Goal: Contribute content

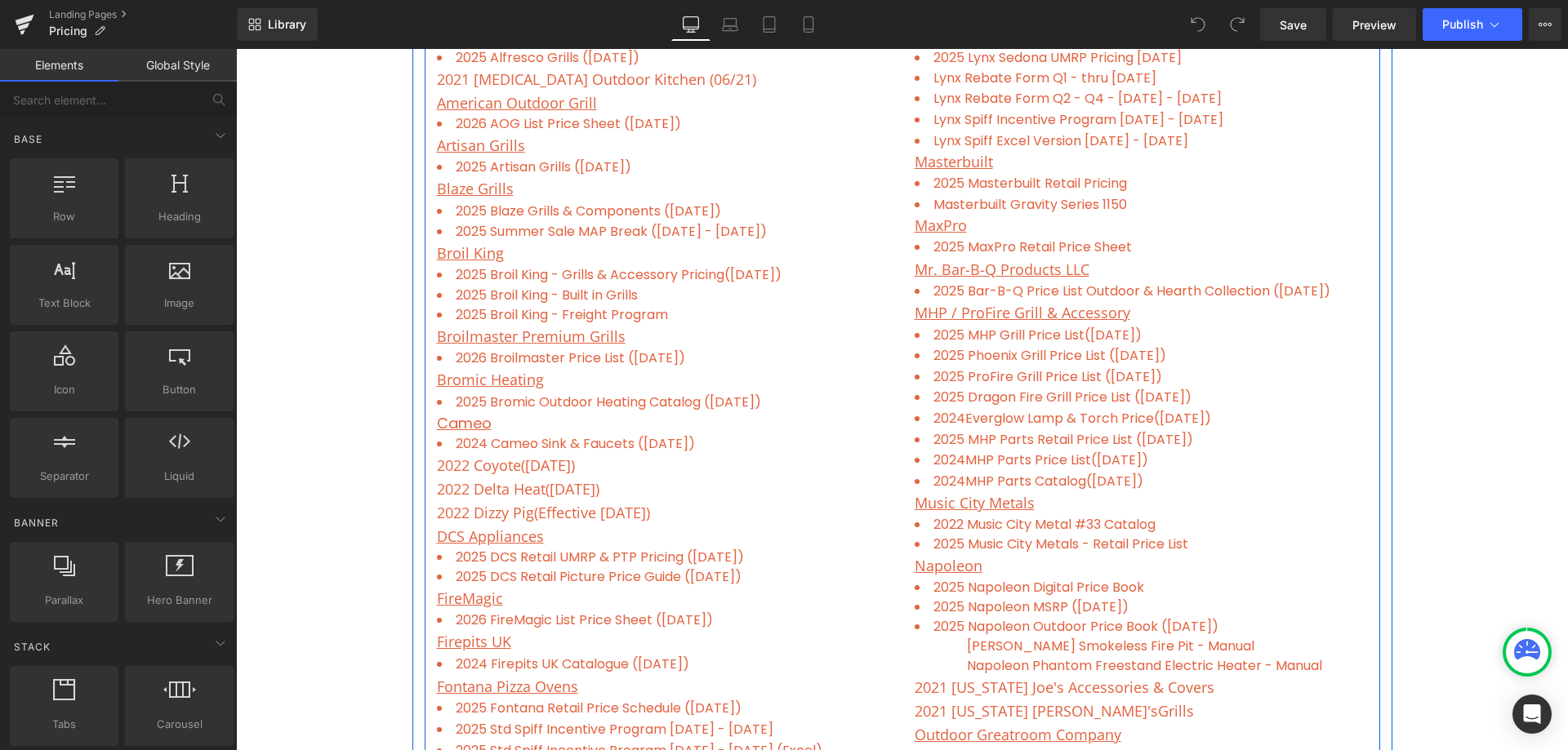
scroll to position [735, 0]
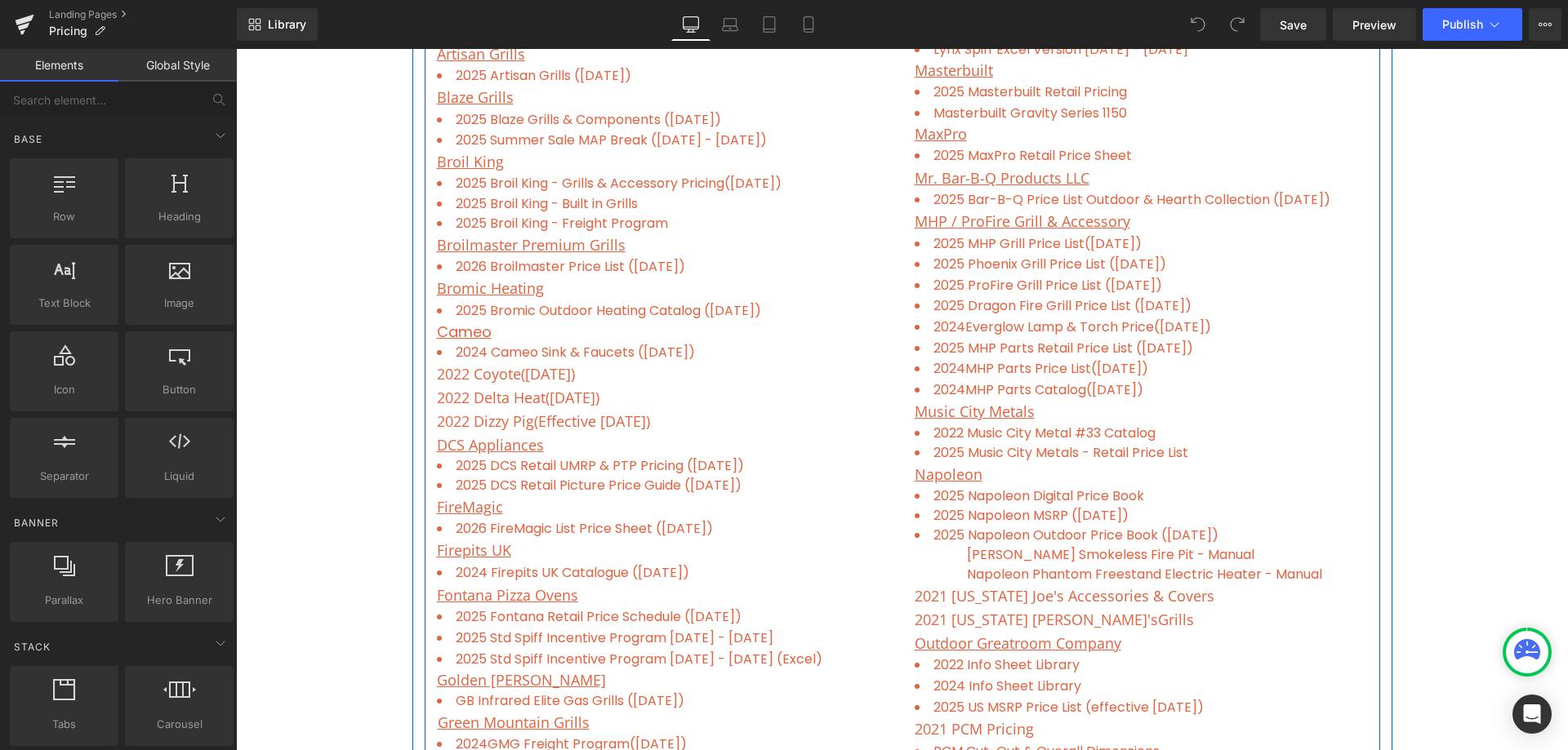
click at [592, 376] on p "2022 Coyote ([DATE])" at bounding box center [663, 374] width 454 height 24
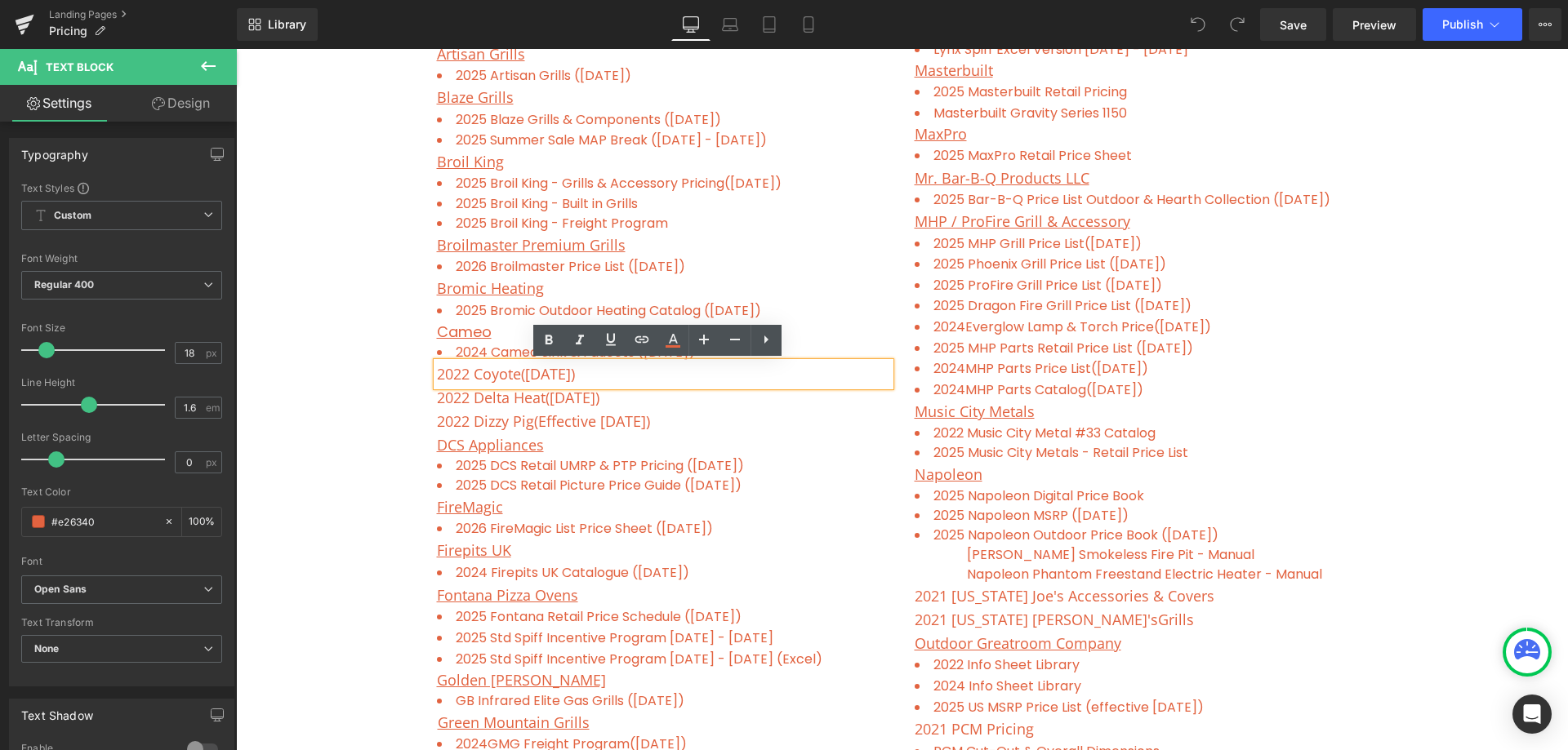
drag, startPoint x: 615, startPoint y: 375, endPoint x: 422, endPoint y: 371, distance: 193.0
click at [425, 371] on div "Alfresco Grills Text Block 2025 Alfresco Grills ([DATE]) Text Block 2021 [MEDIC…" at bounding box center [663, 600] width 478 height 1334
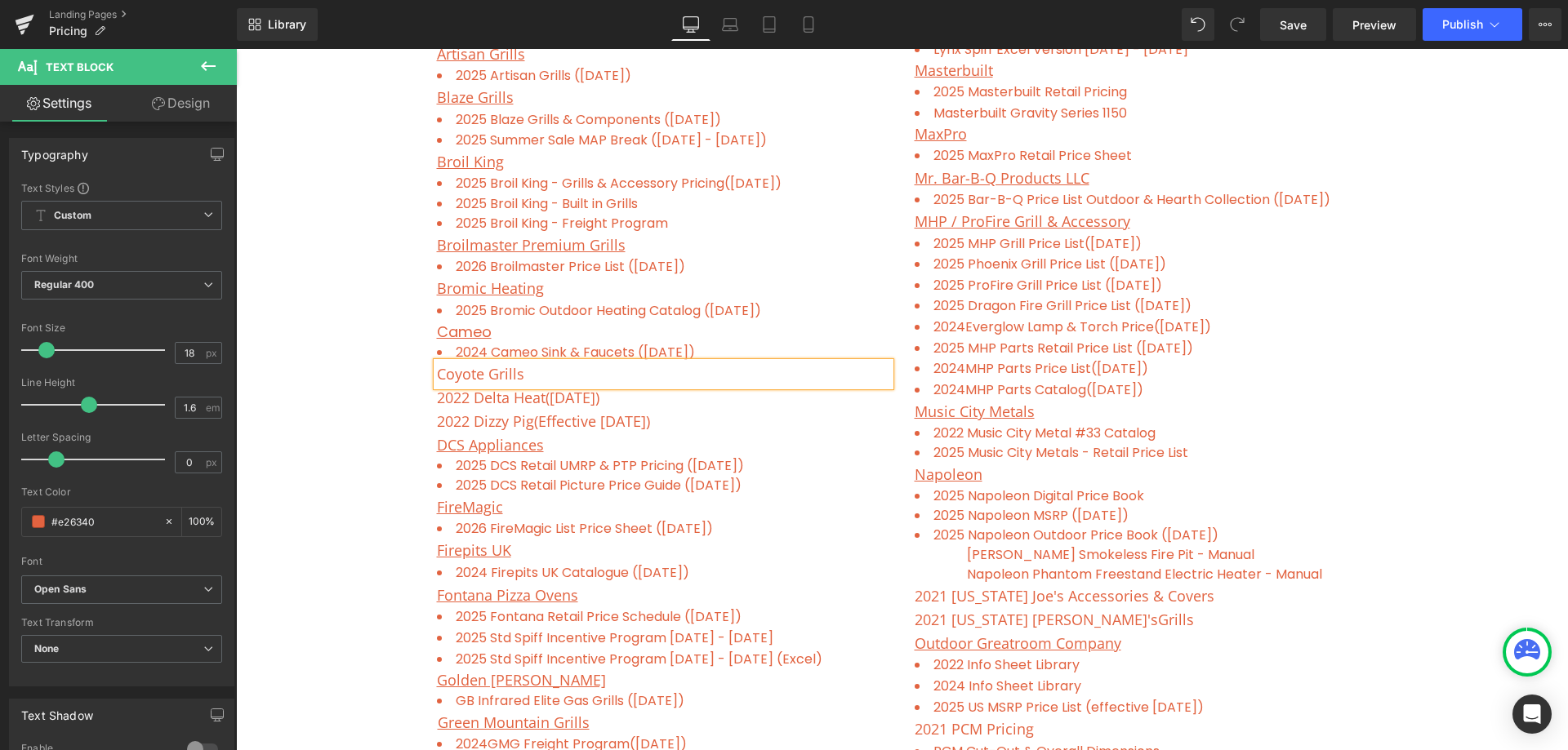
click at [266, 244] on div "Freight Program ( updated on [DATE] ) Contractor Discount List Text Block Row P…" at bounding box center [902, 655] width 1332 height 1907
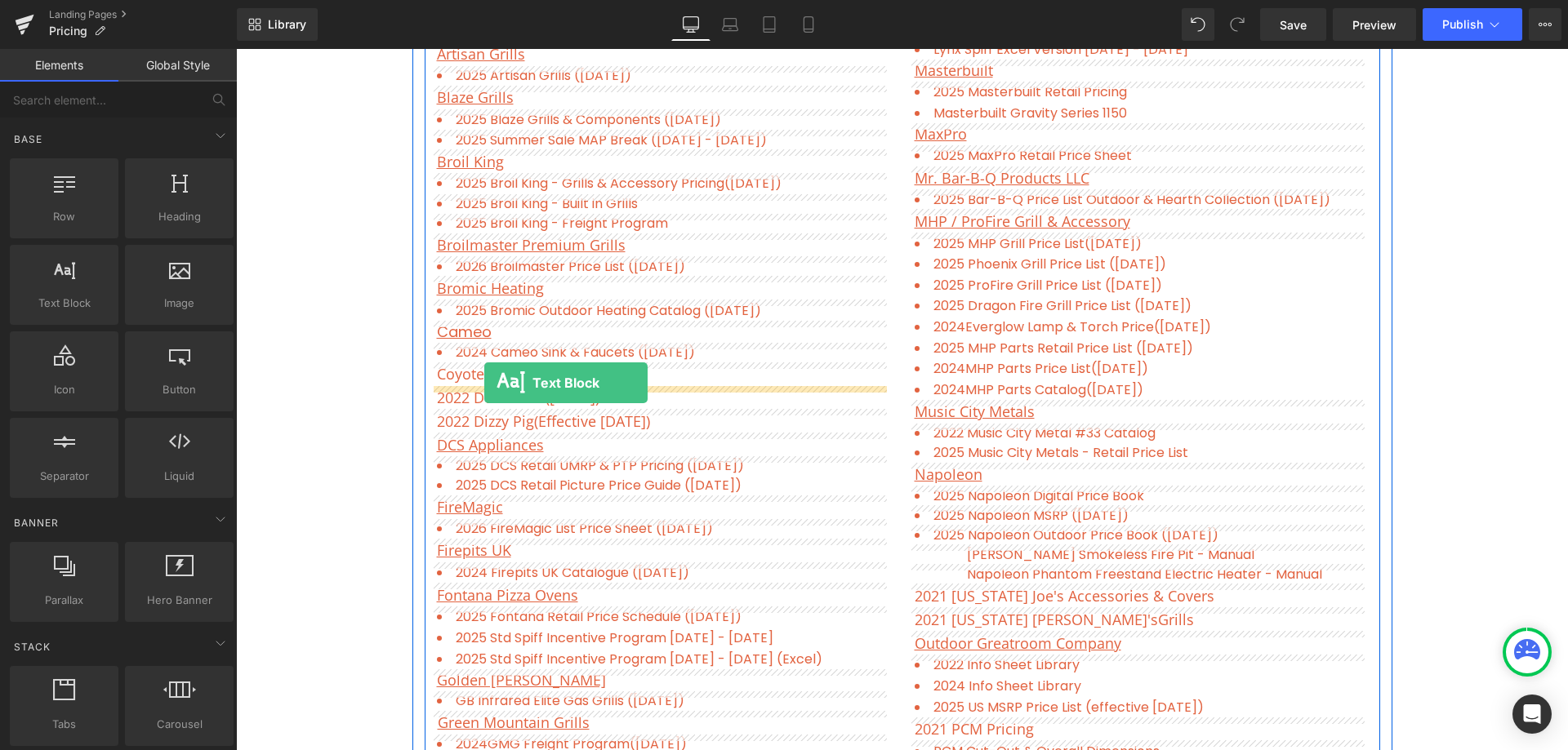
drag, startPoint x: 298, startPoint y: 341, endPoint x: 484, endPoint y: 383, distance: 190.7
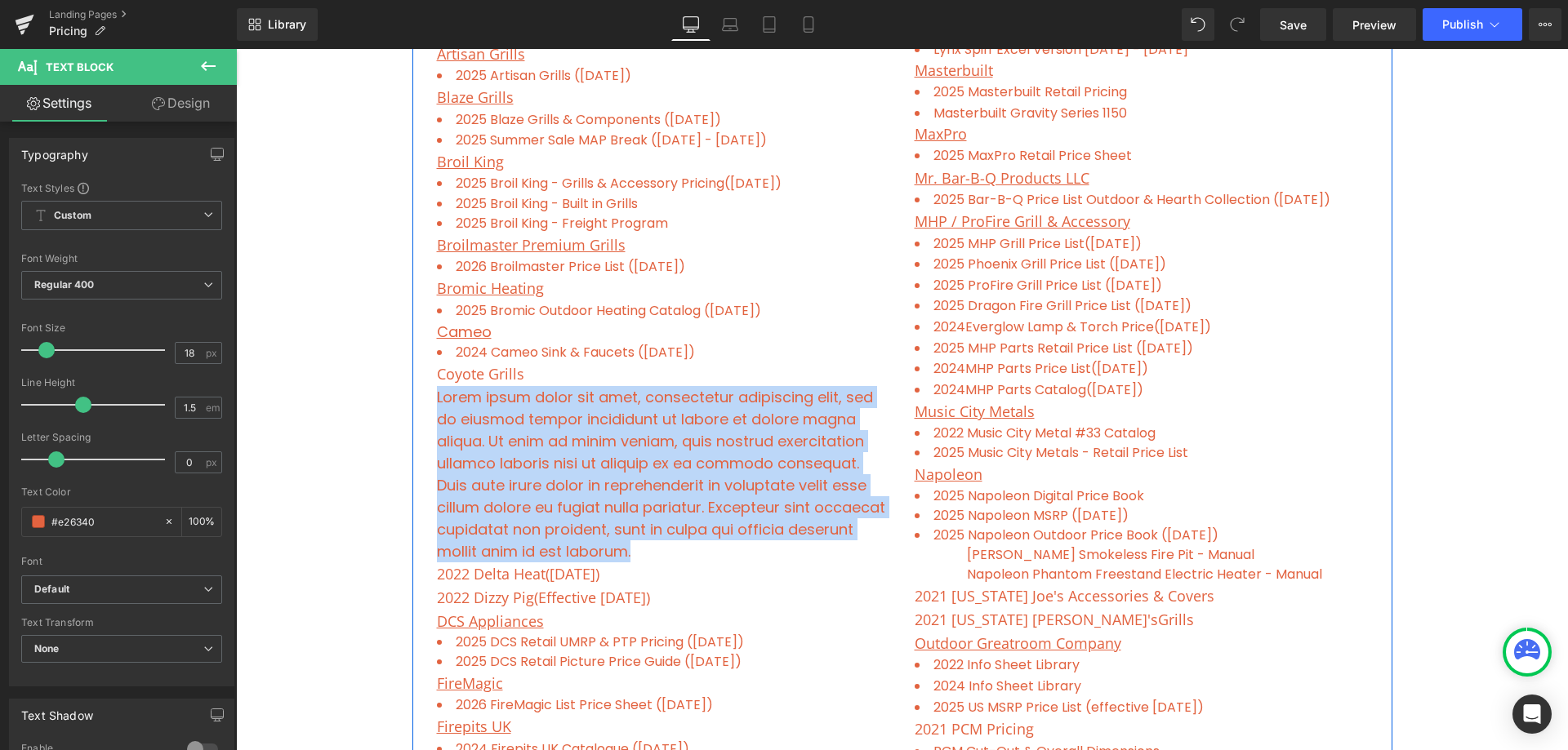
drag, startPoint x: 655, startPoint y: 552, endPoint x: 413, endPoint y: 404, distance: 283.7
click at [413, 404] on article "Alfresco Grills Text Block 2025 Alfresco Grills ([DATE]) Text Block 2021 [MEDIC…" at bounding box center [902, 680] width 980 height 1568
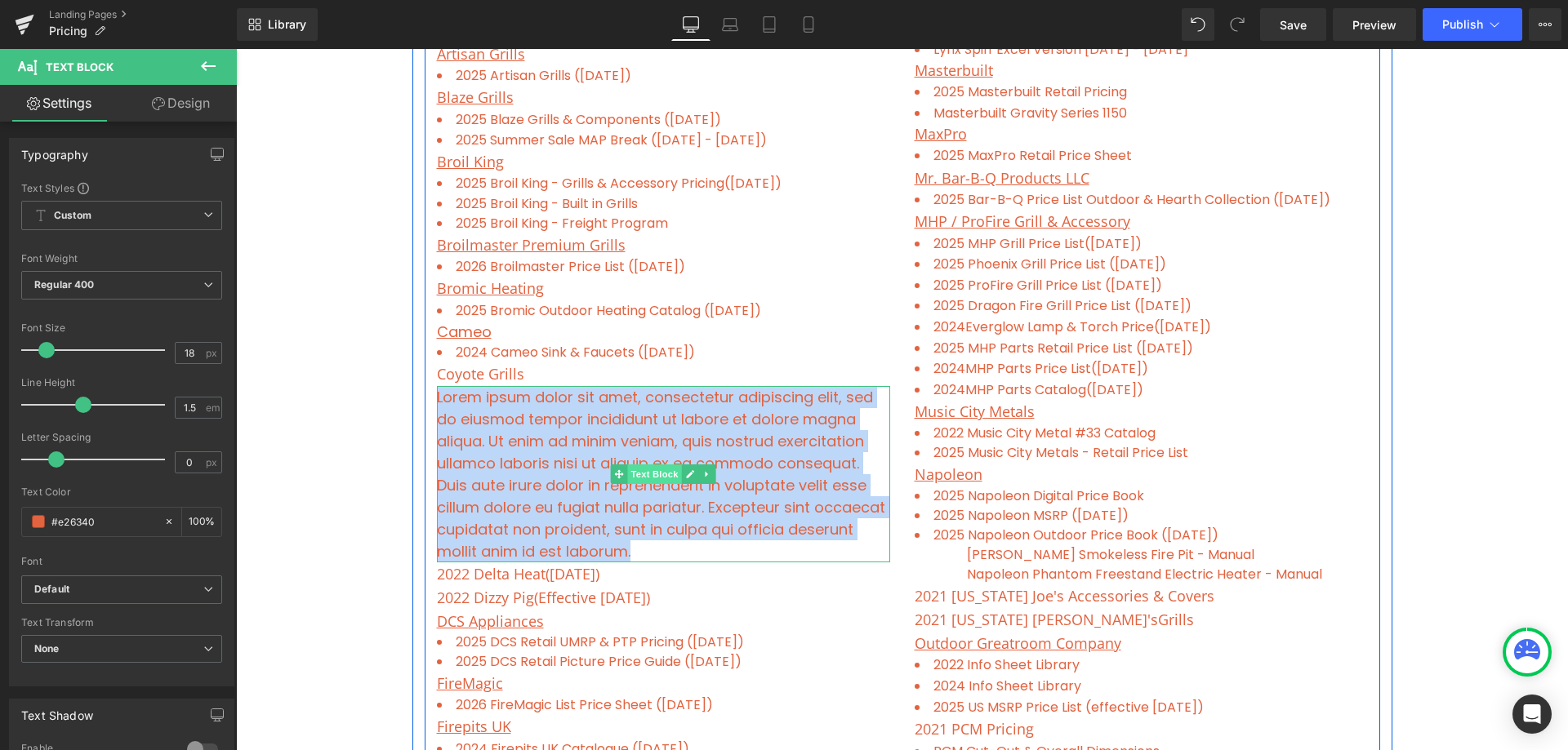
click at [645, 478] on div "Lorem ipsum dolor sit amet, consectetur adipiscing elit, sed do eiusmod tempor …" at bounding box center [663, 474] width 454 height 176
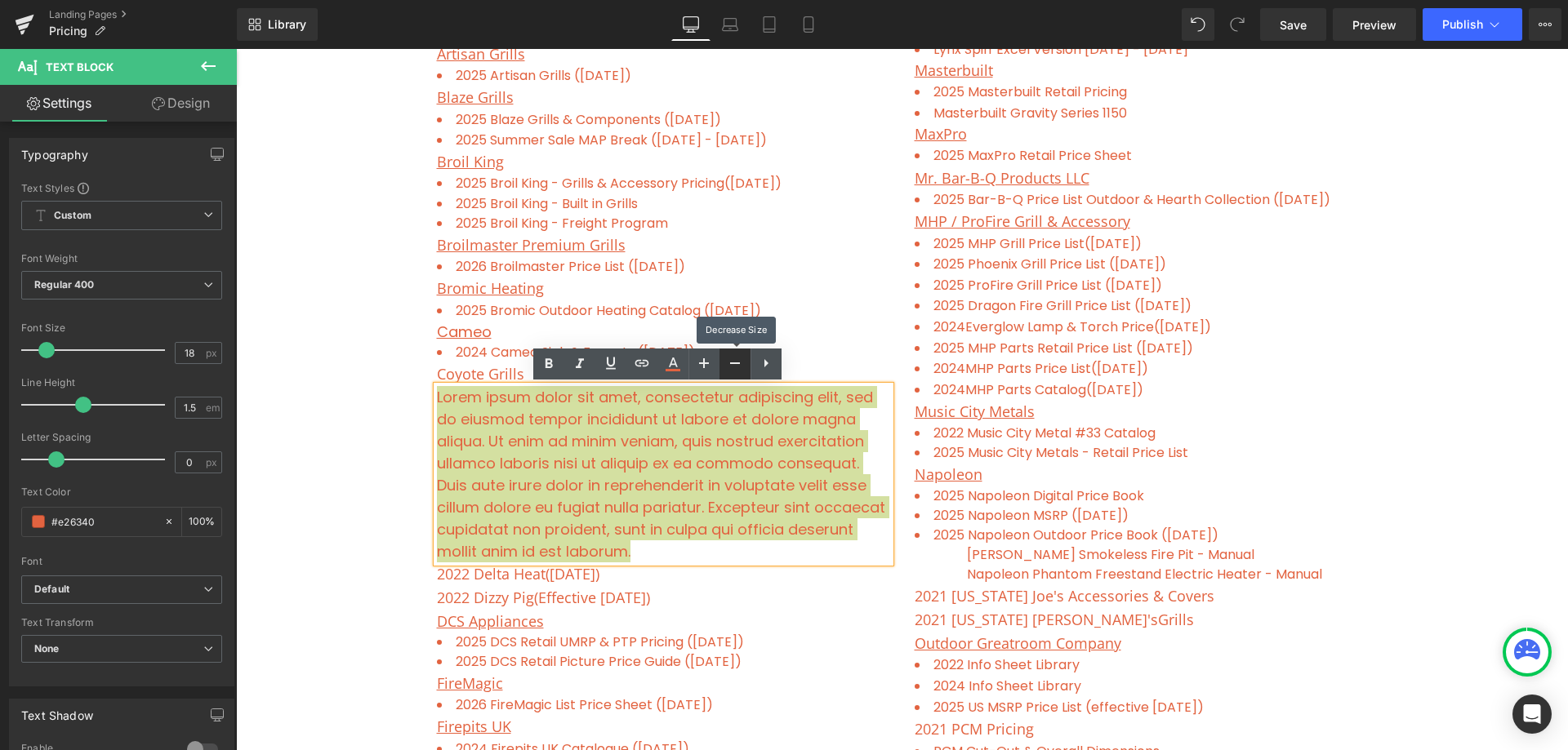
click at [734, 366] on icon at bounding box center [734, 362] width 19 height 19
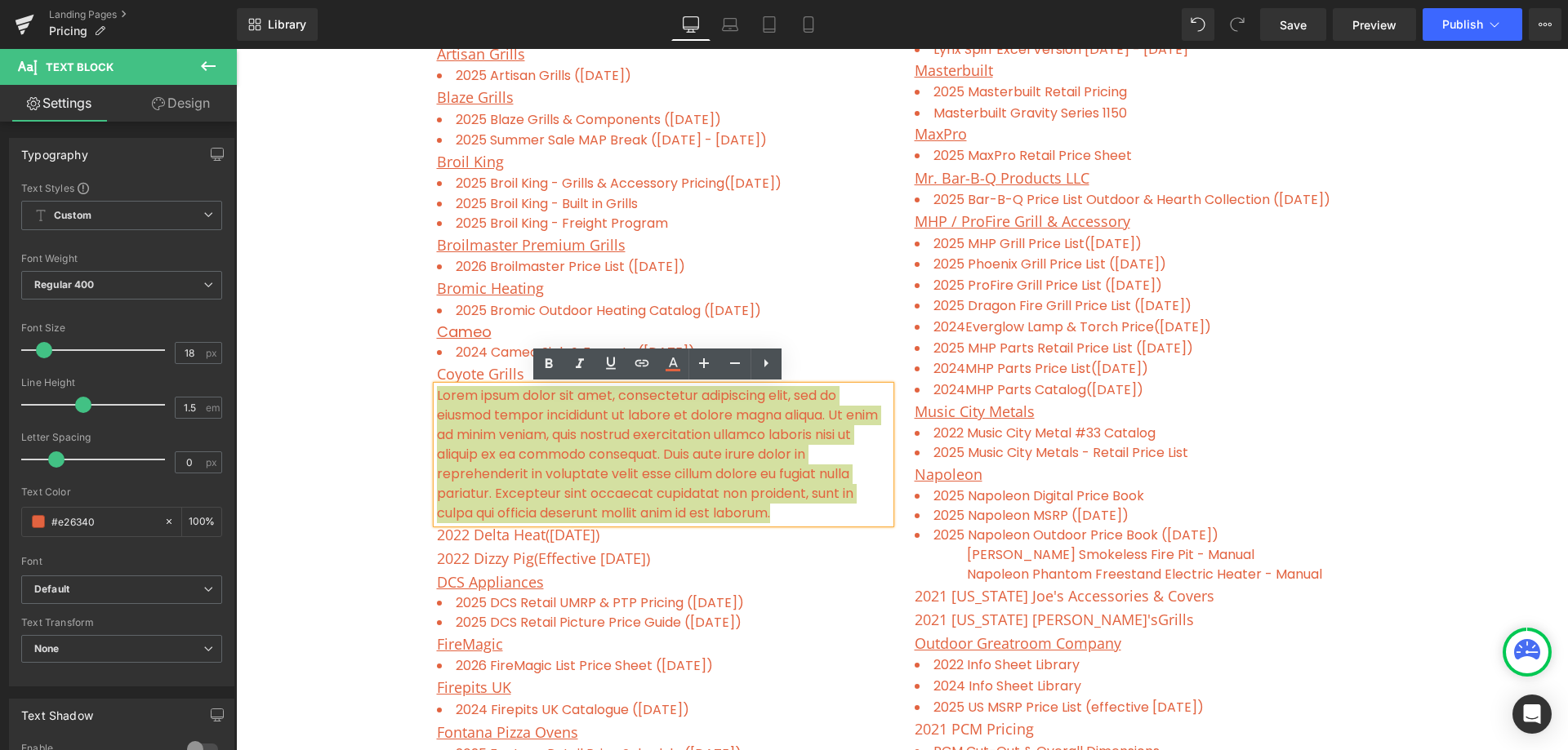
click at [763, 356] on icon at bounding box center [765, 362] width 19 height 19
click at [765, 360] on icon at bounding box center [766, 363] width 3 height 10
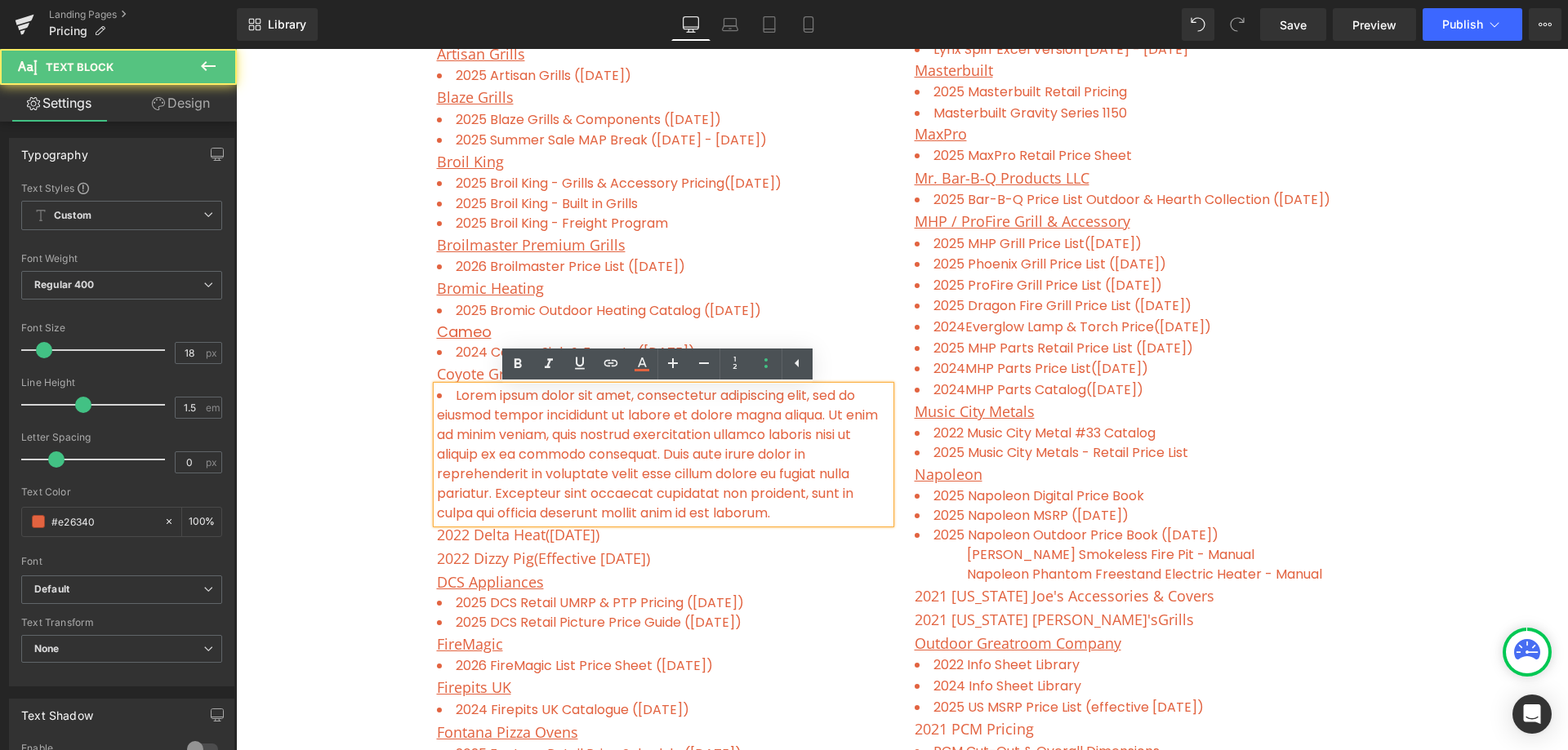
drag, startPoint x: 779, startPoint y: 521, endPoint x: 790, endPoint y: 516, distance: 12.1
click at [779, 520] on li "Lorem ipsum dolor sit amet, consectetur adipiscing elit, sed do eiusmod tempor …" at bounding box center [663, 454] width 454 height 137
click at [791, 513] on li "Lorem ipsum dolor sit amet, consectetur adipiscing elit, sed do eiusmod tempor …" at bounding box center [663, 454] width 454 height 137
click at [783, 511] on li "Lorem ipsum dolor sit amet, consectetur adipiscing elit, sed do eiusmod tempor …" at bounding box center [663, 454] width 454 height 137
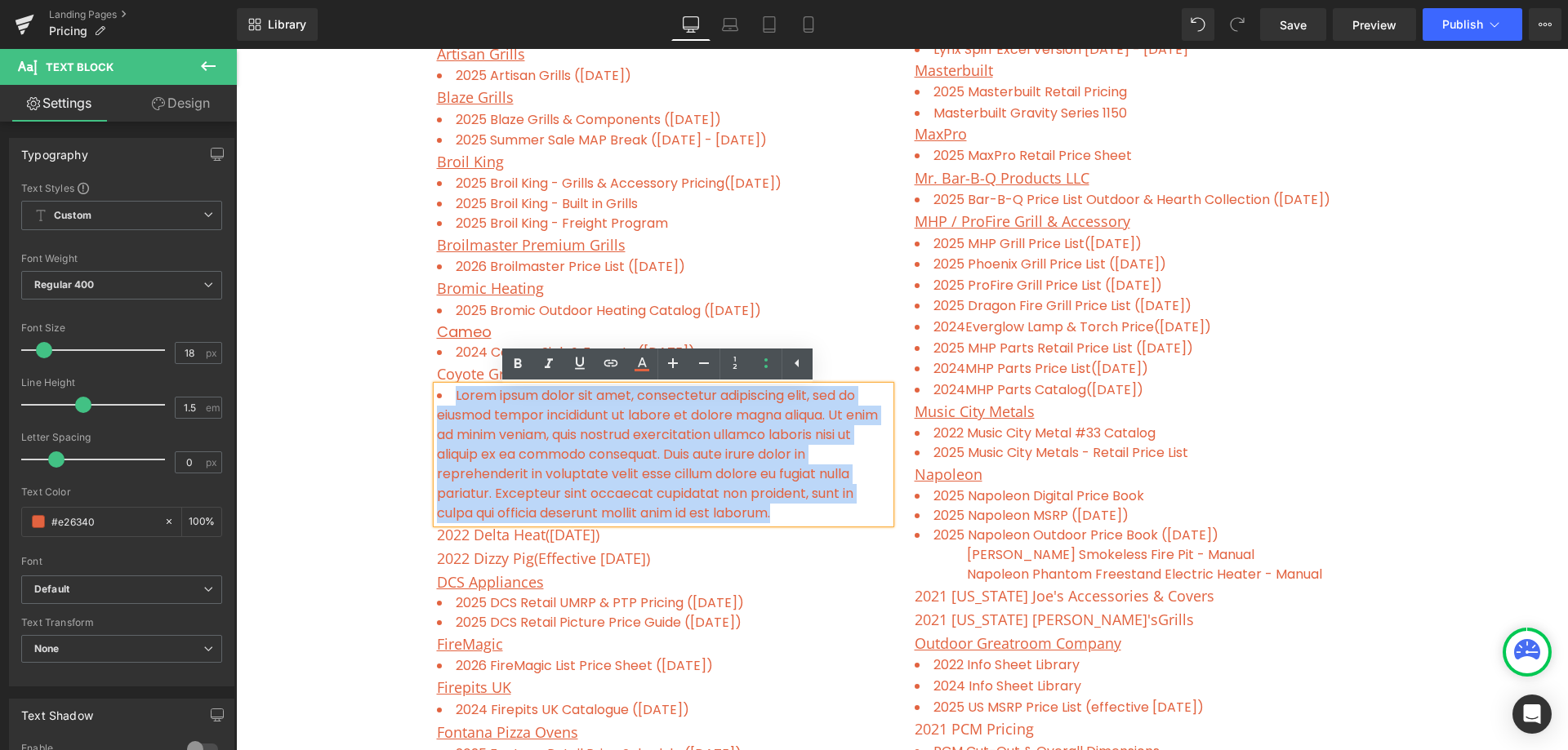
drag, startPoint x: 780, startPoint y: 512, endPoint x: 445, endPoint y: 395, distance: 354.8
click at [445, 395] on li "Lorem ipsum dolor sit amet, consectetur adipiscing elit, sed do eiusmod tempor …" at bounding box center [663, 454] width 454 height 137
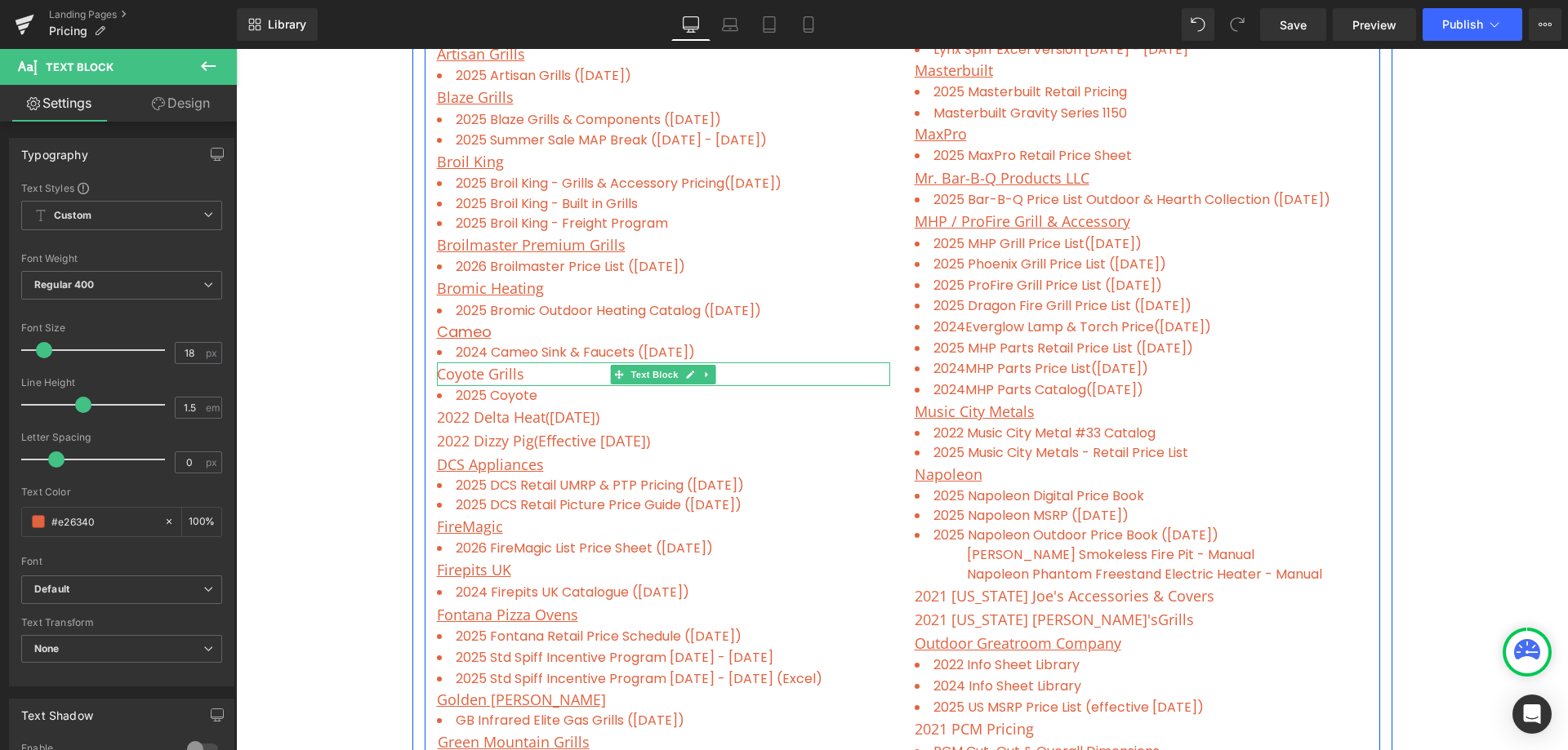
drag, startPoint x: 521, startPoint y: 373, endPoint x: 534, endPoint y: 375, distance: 13.2
click at [523, 373] on p "Coyote Grills" at bounding box center [663, 374] width 454 height 24
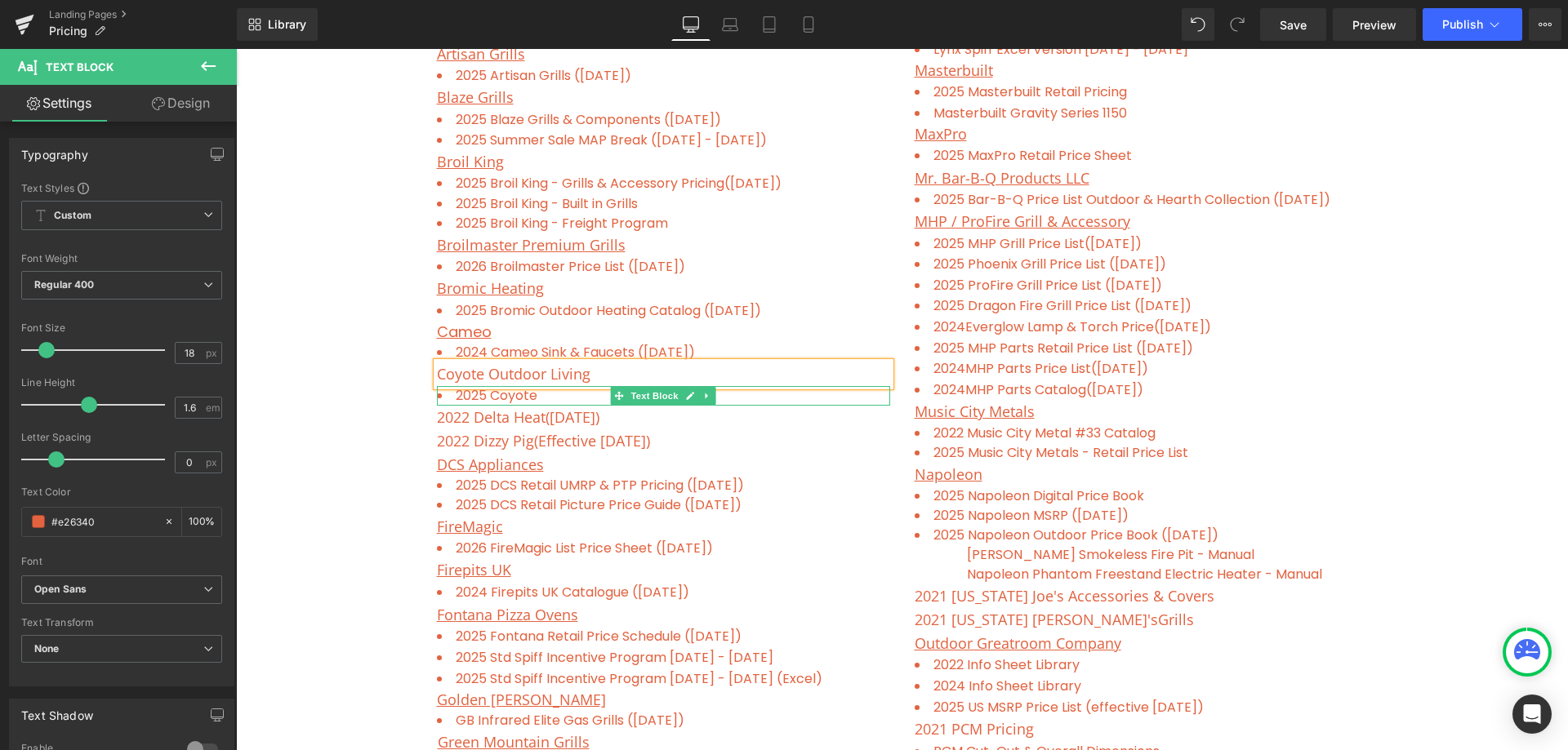
click at [547, 395] on li "2025 Coyote" at bounding box center [663, 395] width 454 height 19
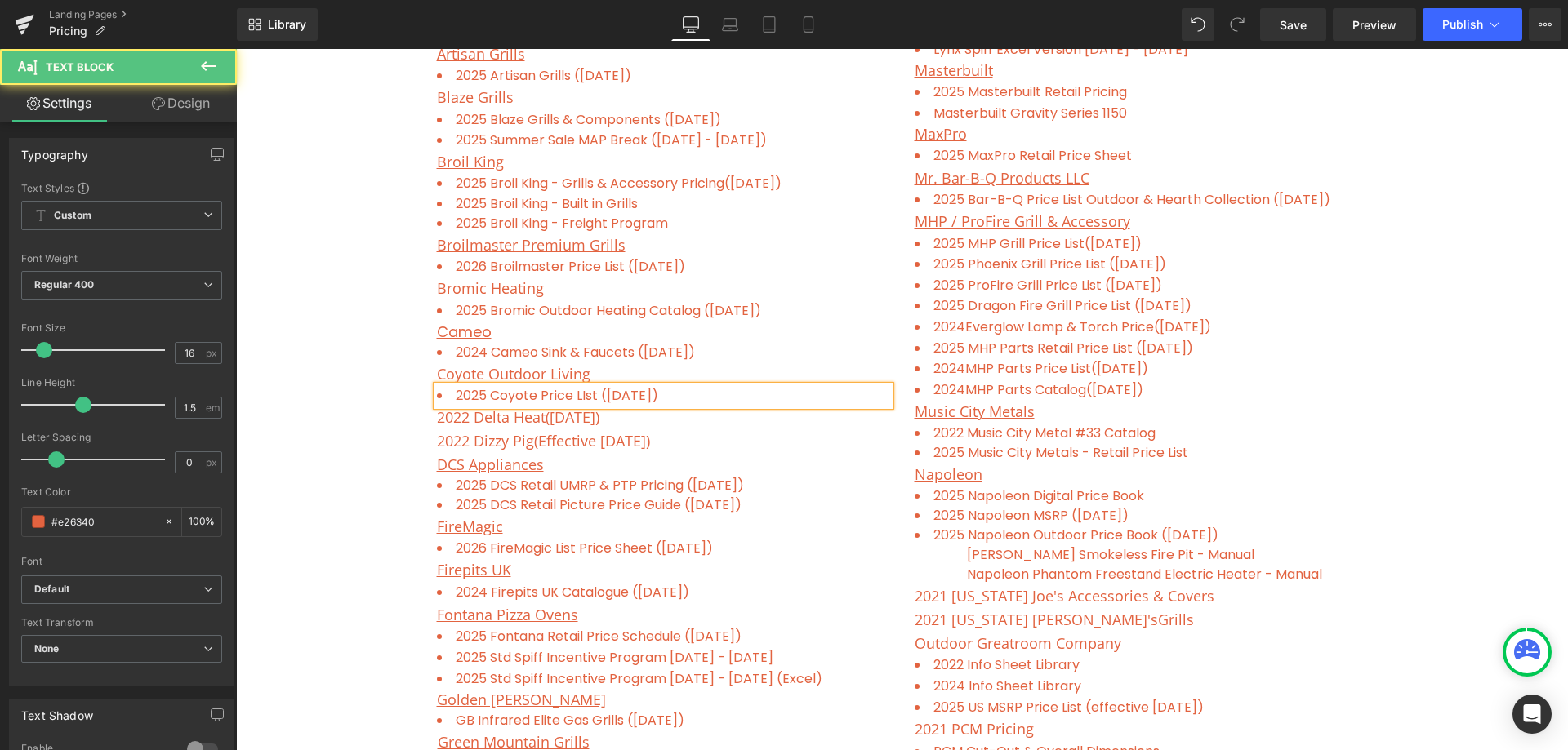
click at [580, 394] on li "2025 Coyote Price LIst ([DATE])" at bounding box center [663, 395] width 454 height 19
click at [698, 389] on li "2025 Coyote Price List ([DATE])" at bounding box center [663, 395] width 454 height 19
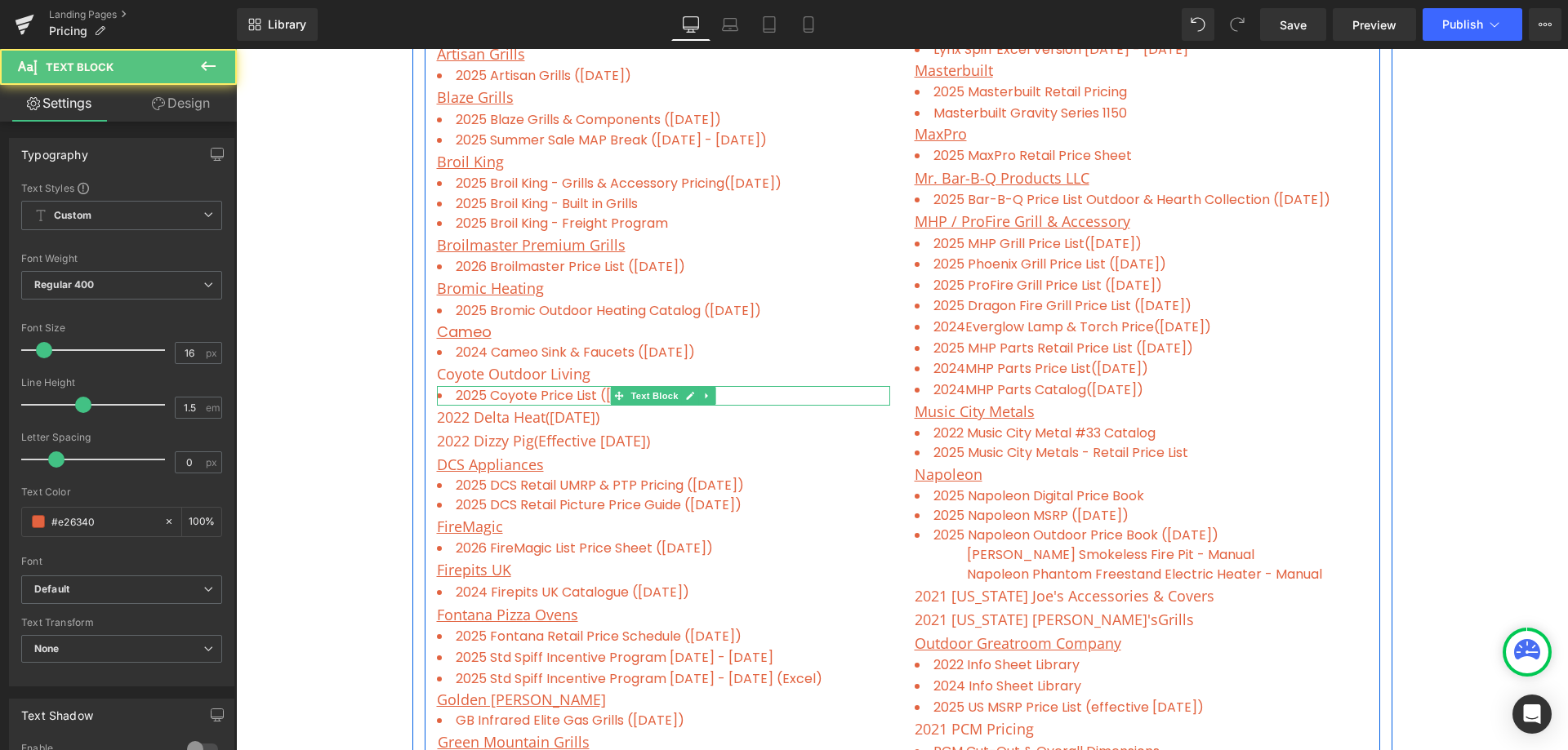
click at [734, 396] on li "2025 Coyote Price List ([DATE])" at bounding box center [663, 395] width 454 height 19
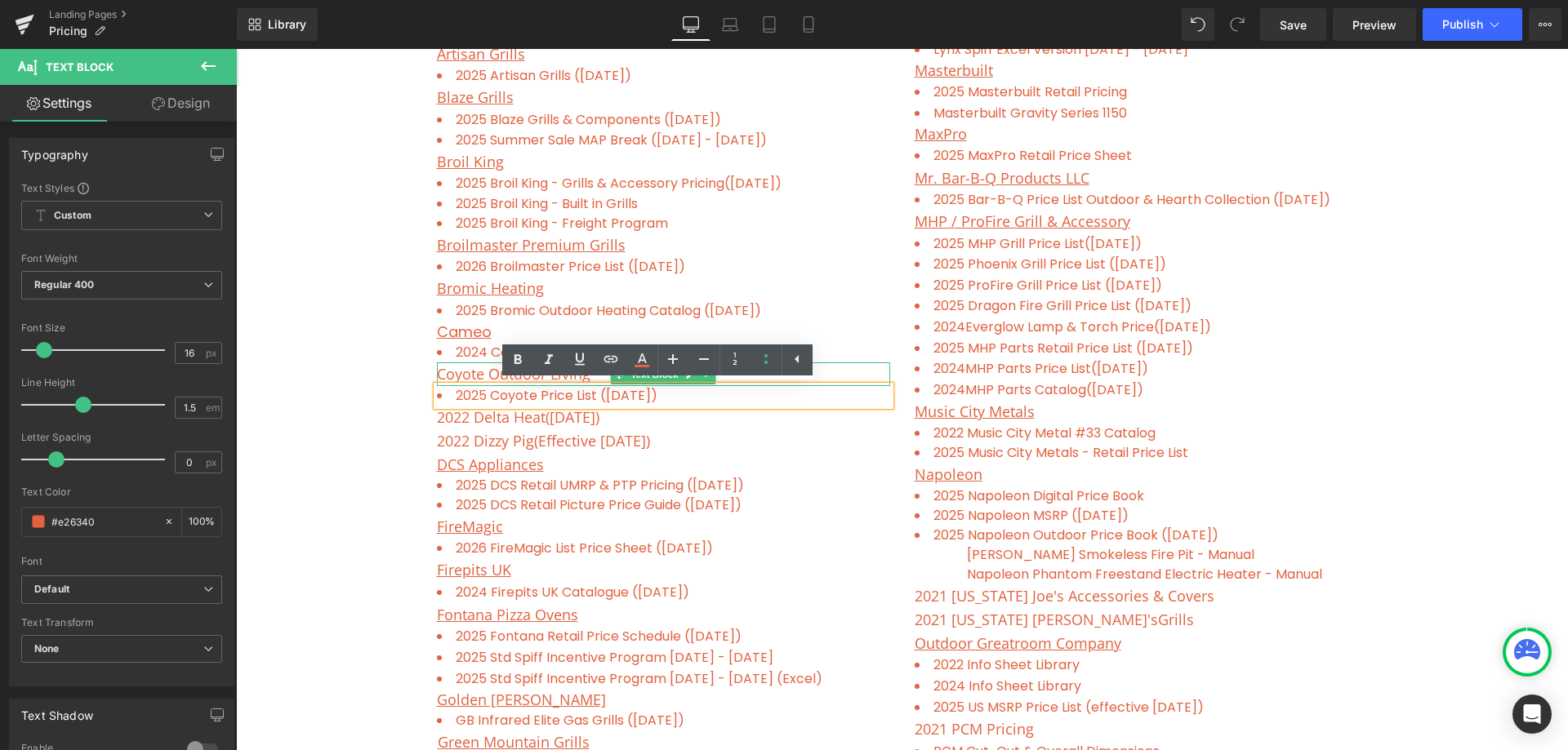
drag, startPoint x: 738, startPoint y: 395, endPoint x: 445, endPoint y: 381, distance: 293.3
click at [445, 381] on div "Alfresco Grills Text Block 2025 Alfresco Grills ([DATE]) Text Block 2021 [MEDIC…" at bounding box center [663, 610] width 478 height 1353
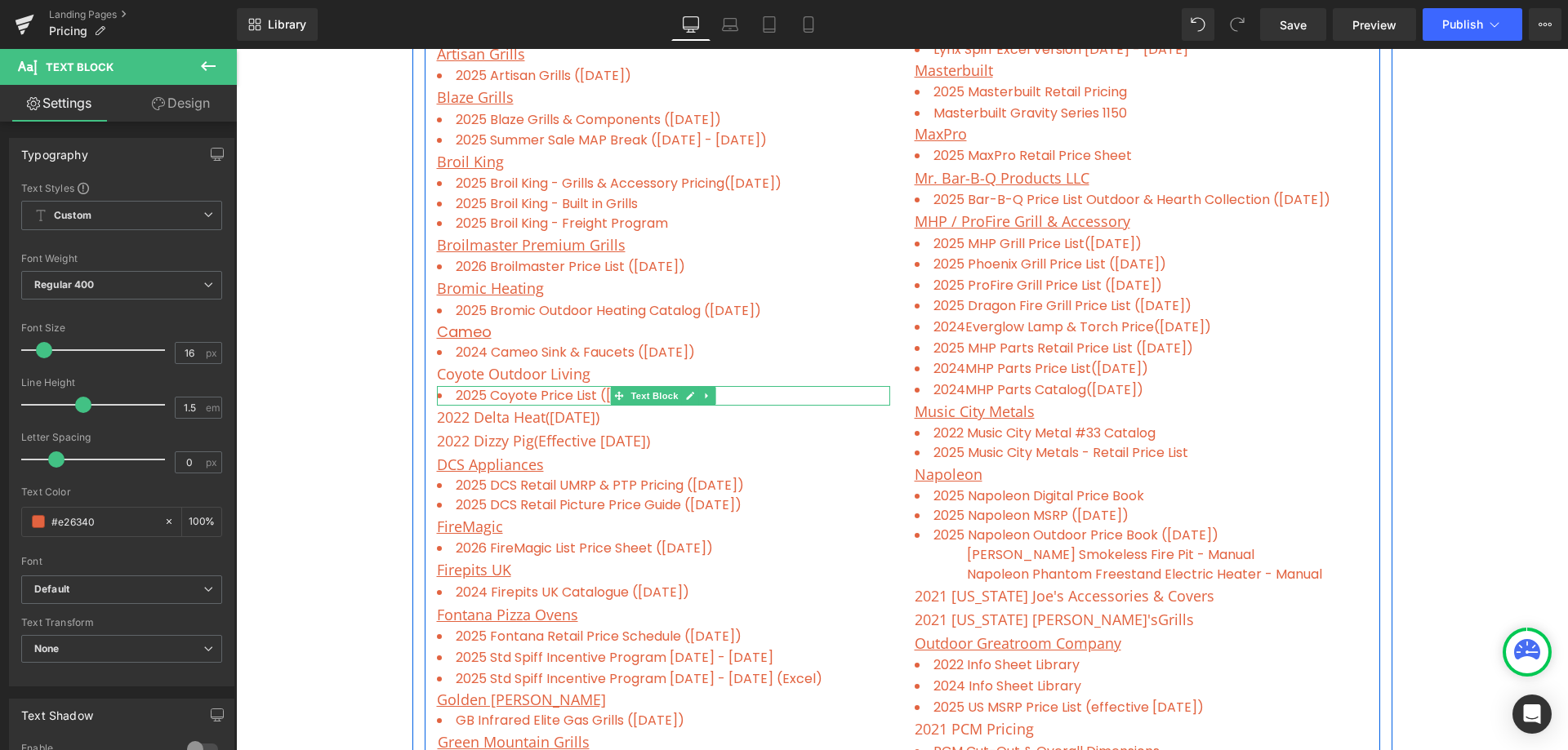
click at [533, 393] on li "2025 Coyote Price List ([DATE])" at bounding box center [663, 395] width 454 height 19
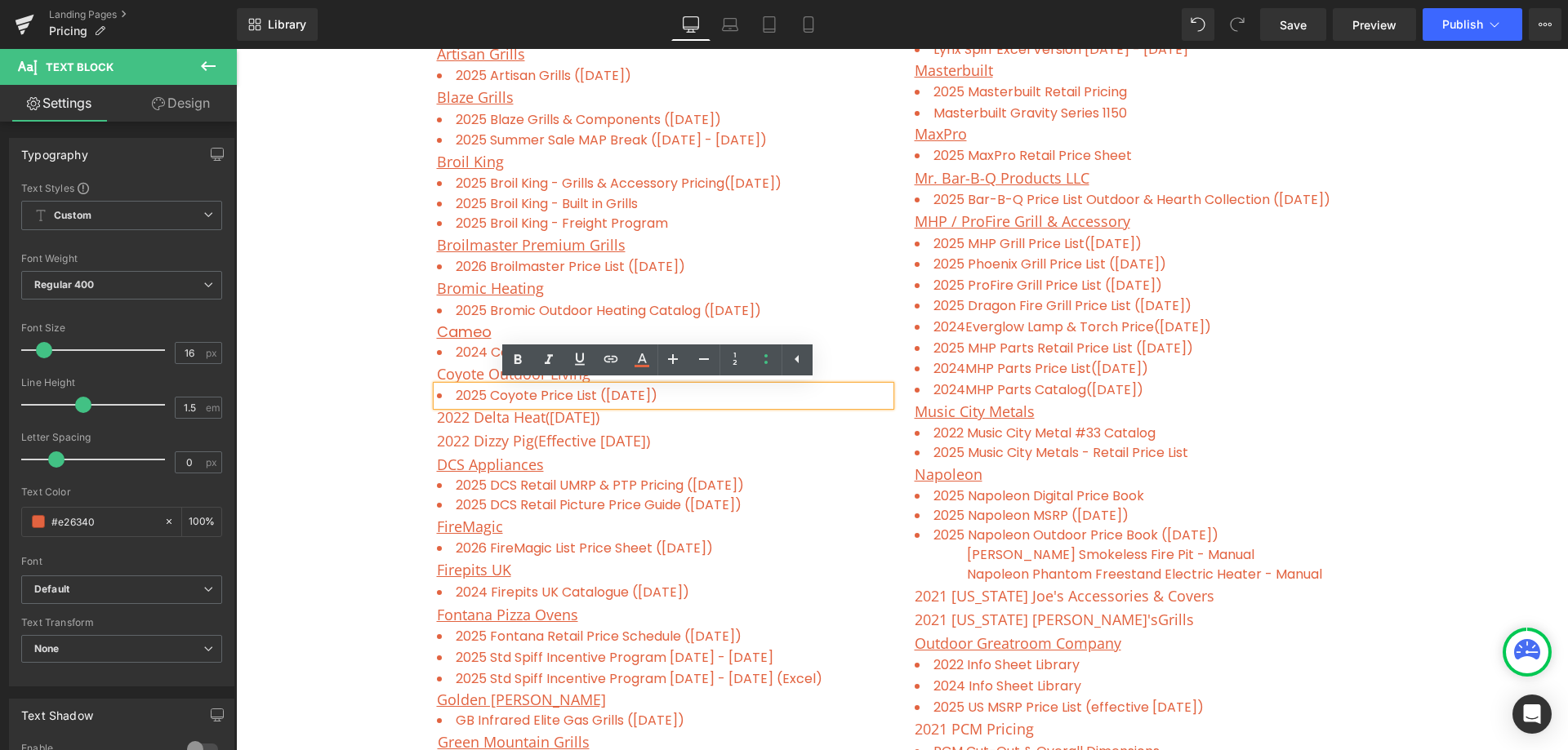
drag, startPoint x: 667, startPoint y: 399, endPoint x: 448, endPoint y: 394, distance: 219.1
click at [448, 394] on li "2025 Coyote Price List ([DATE])" at bounding box center [663, 395] width 454 height 19
click at [614, 360] on icon at bounding box center [610, 359] width 19 height 19
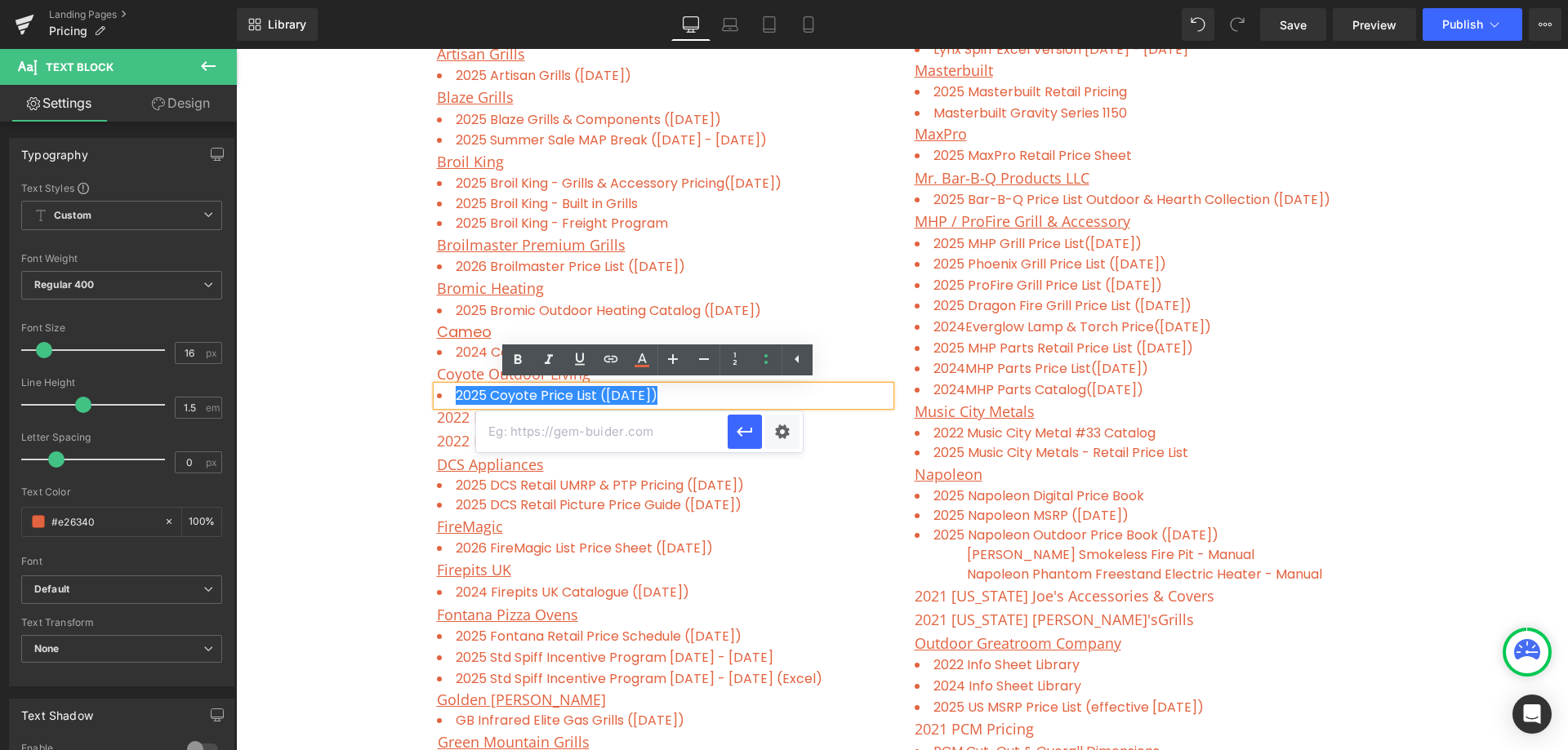
click at [586, 429] on input "text" at bounding box center [602, 431] width 251 height 40
paste input "[URL][DOMAIN_NAME]"
type input "[URL][DOMAIN_NAME]"
click at [749, 432] on icon "button" at bounding box center [744, 432] width 15 height 10
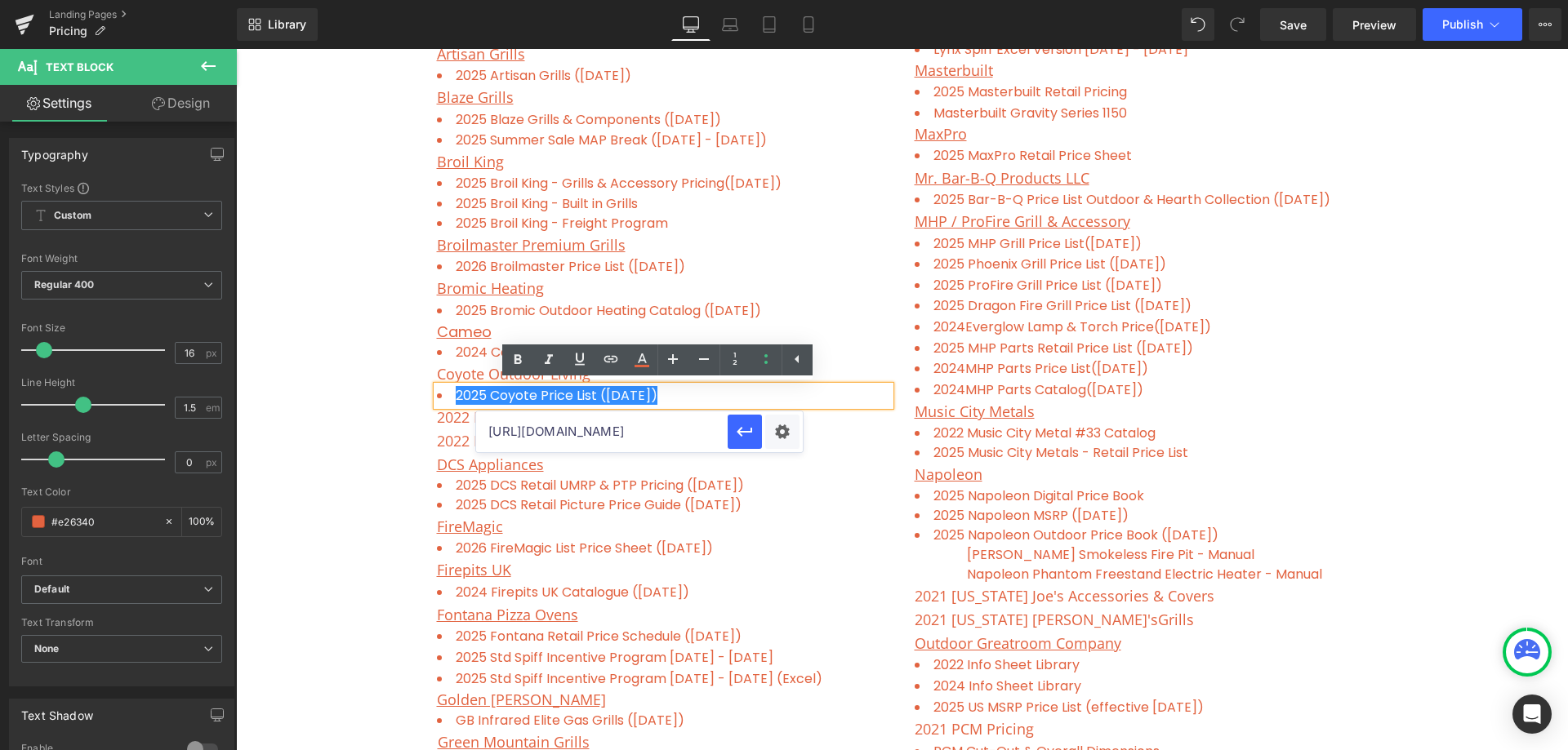
scroll to position [0, 0]
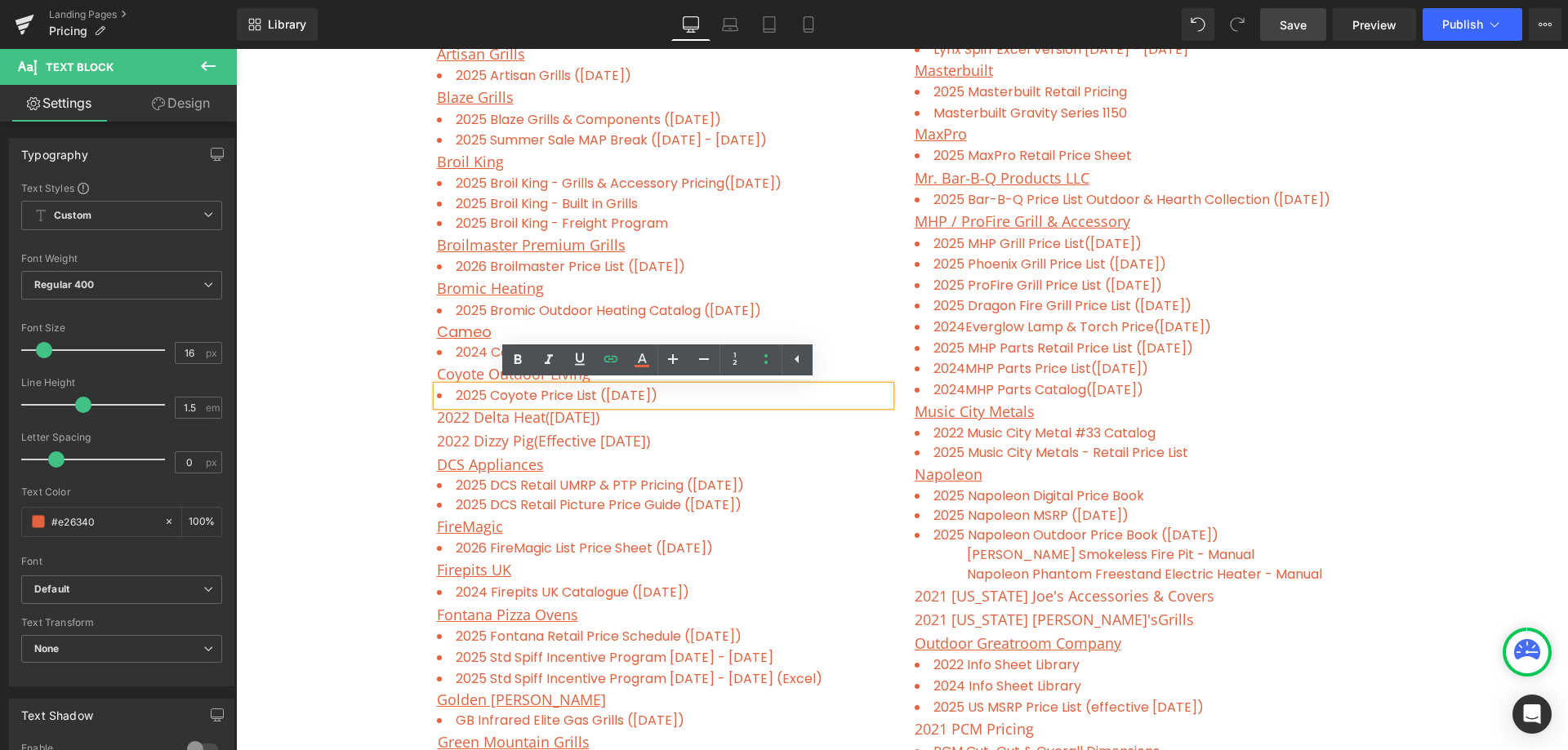
click at [1296, 20] on span "Save" at bounding box center [1293, 24] width 27 height 17
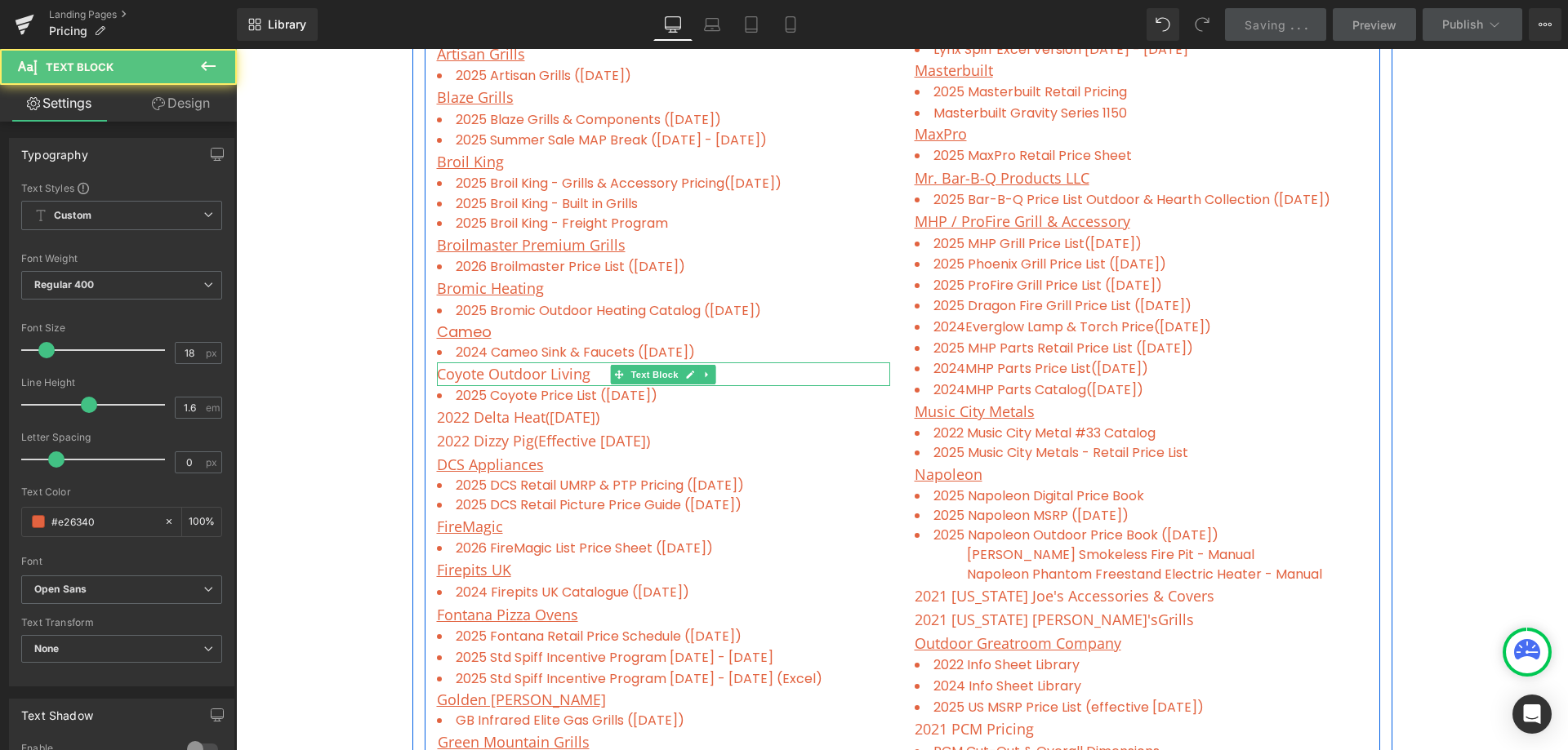
click at [583, 372] on p "Coyote Outdoor Living" at bounding box center [663, 374] width 454 height 24
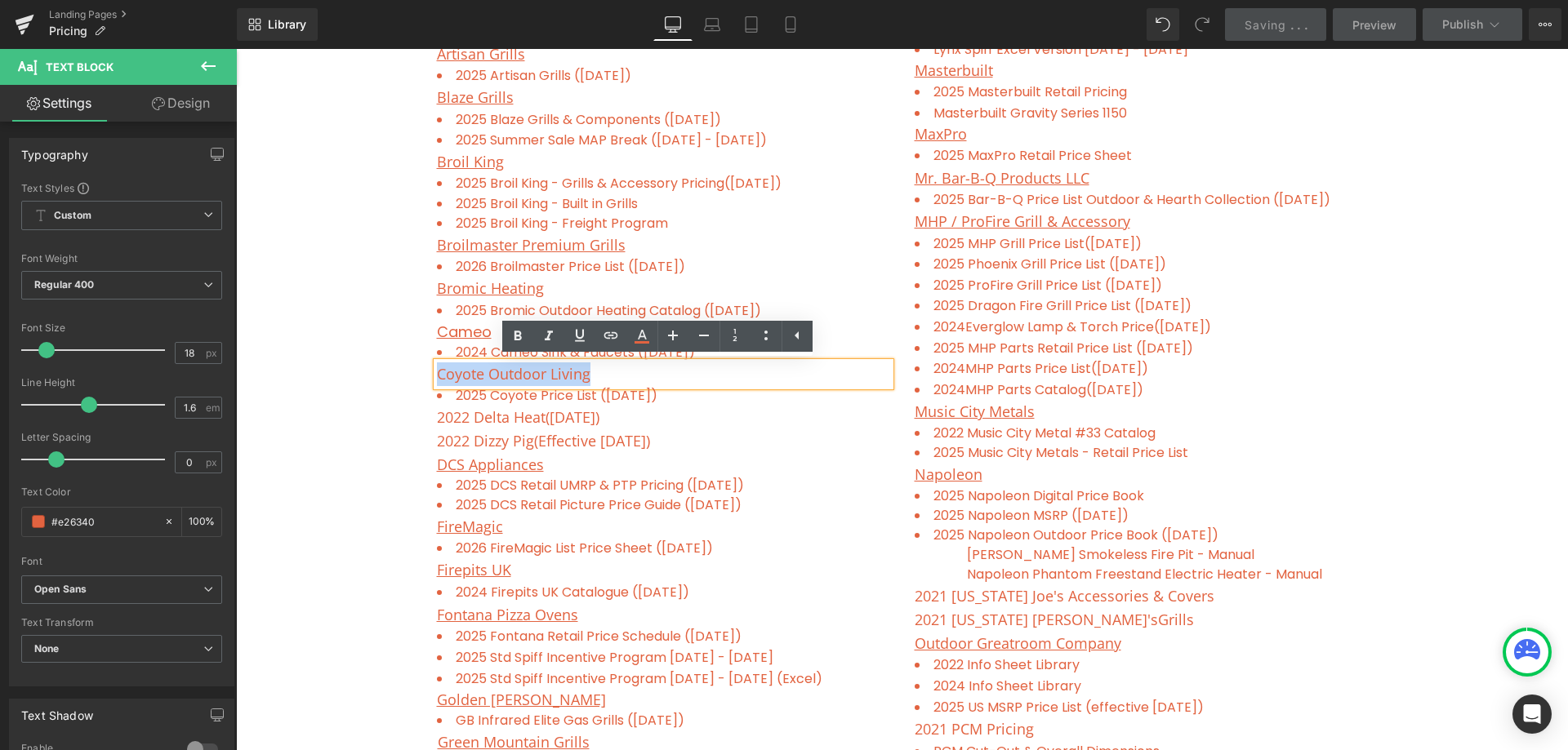
drag, startPoint x: 593, startPoint y: 374, endPoint x: 426, endPoint y: 369, distance: 167.1
click at [426, 369] on div "Alfresco Grills Text Block 2025 Alfresco Grills ([DATE]) Text Block 2021 [MEDIC…" at bounding box center [663, 610] width 478 height 1353
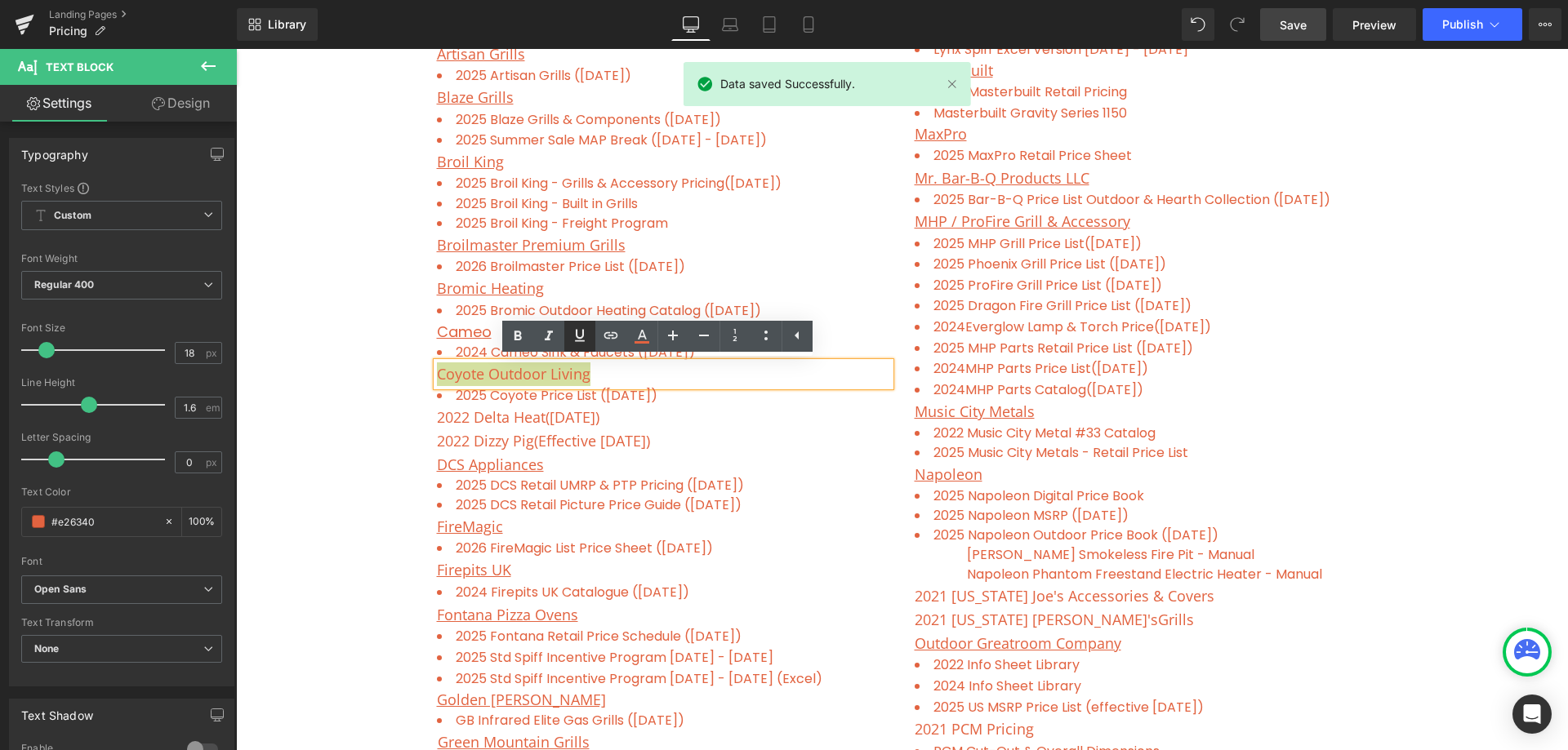
click at [578, 332] on icon at bounding box center [579, 335] width 19 height 19
click at [412, 376] on article "Alfresco Grills Text Block 2025 Alfresco Grills ([DATE]) Text Block 2021 [MEDIC…" at bounding box center [902, 602] width 980 height 1412
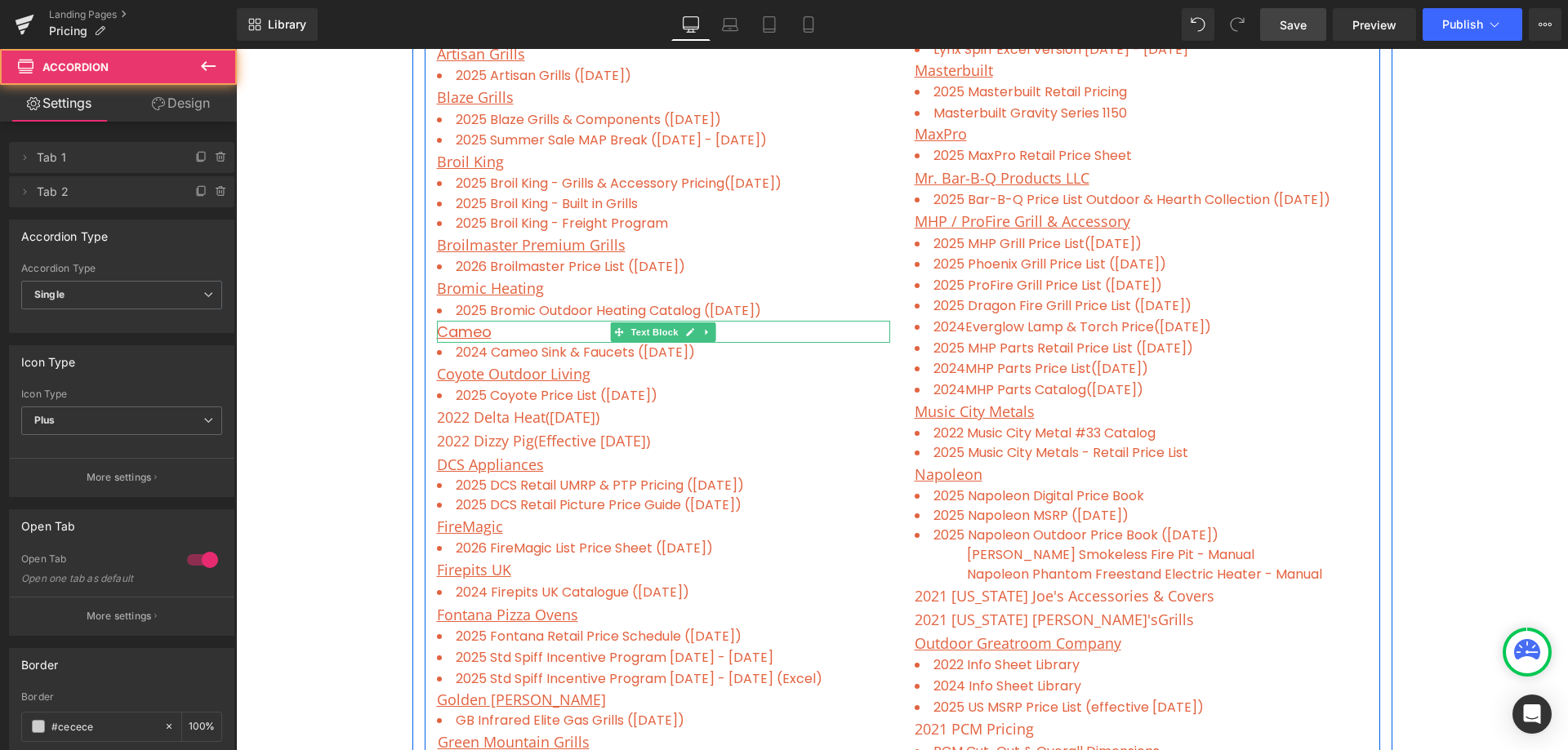
click at [465, 331] on u "Cameo" at bounding box center [464, 332] width 55 height 20
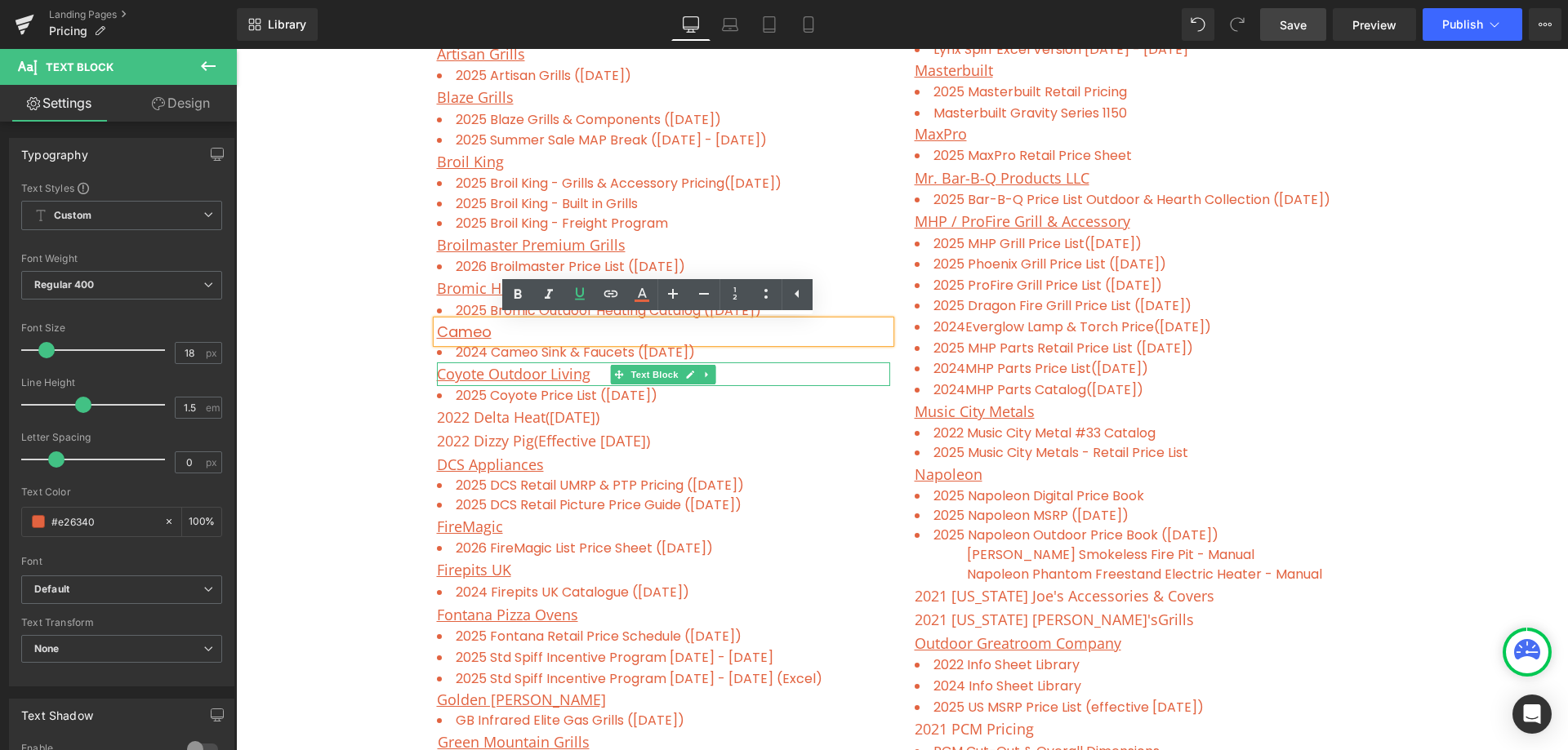
click at [460, 376] on u "Coyote Outdoor Living" at bounding box center [513, 373] width 153 height 19
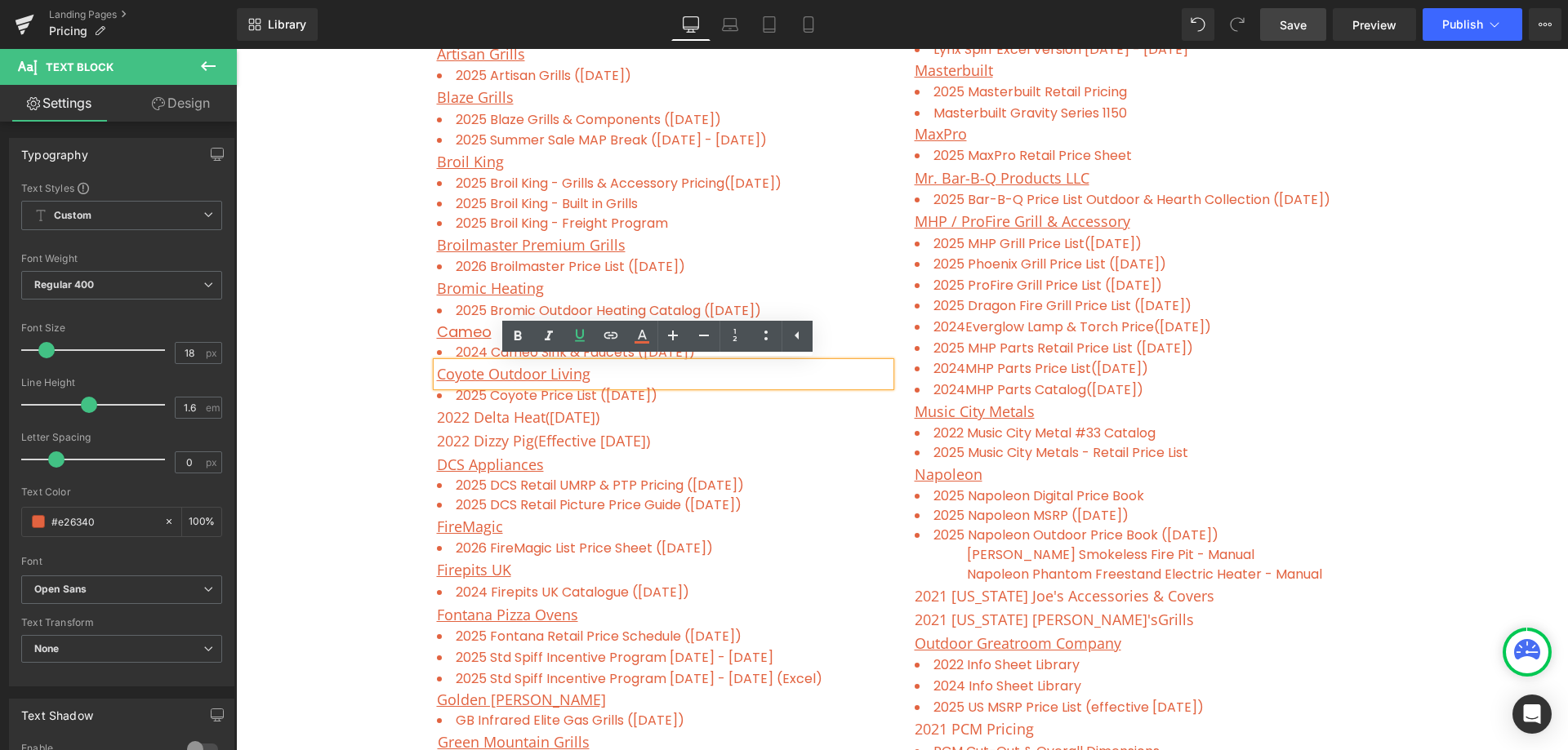
click at [455, 329] on u "Cameo" at bounding box center [464, 332] width 55 height 20
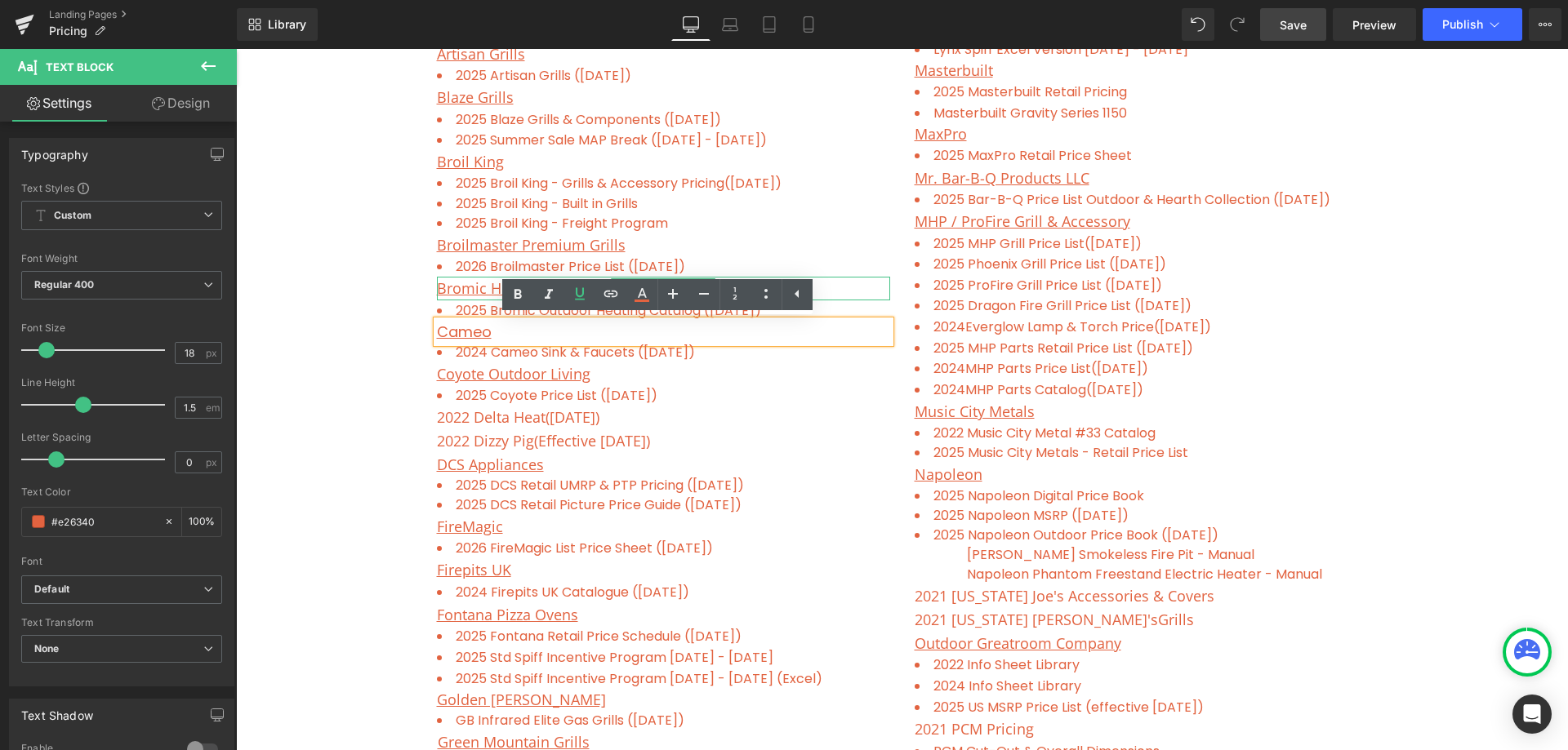
click at [466, 289] on u "Bromic Heating" at bounding box center [490, 287] width 107 height 19
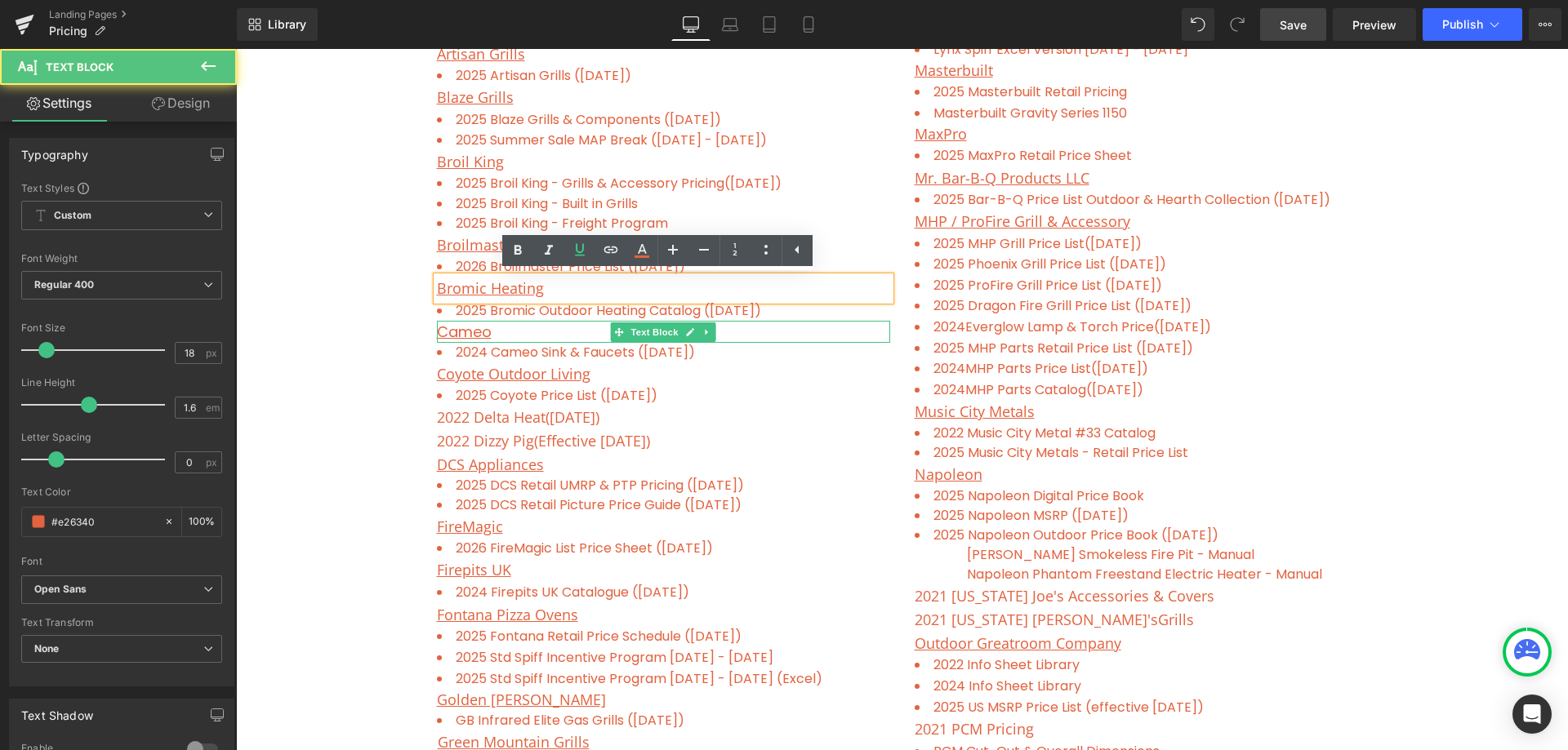
click at [500, 337] on p "Cameo" at bounding box center [663, 332] width 454 height 22
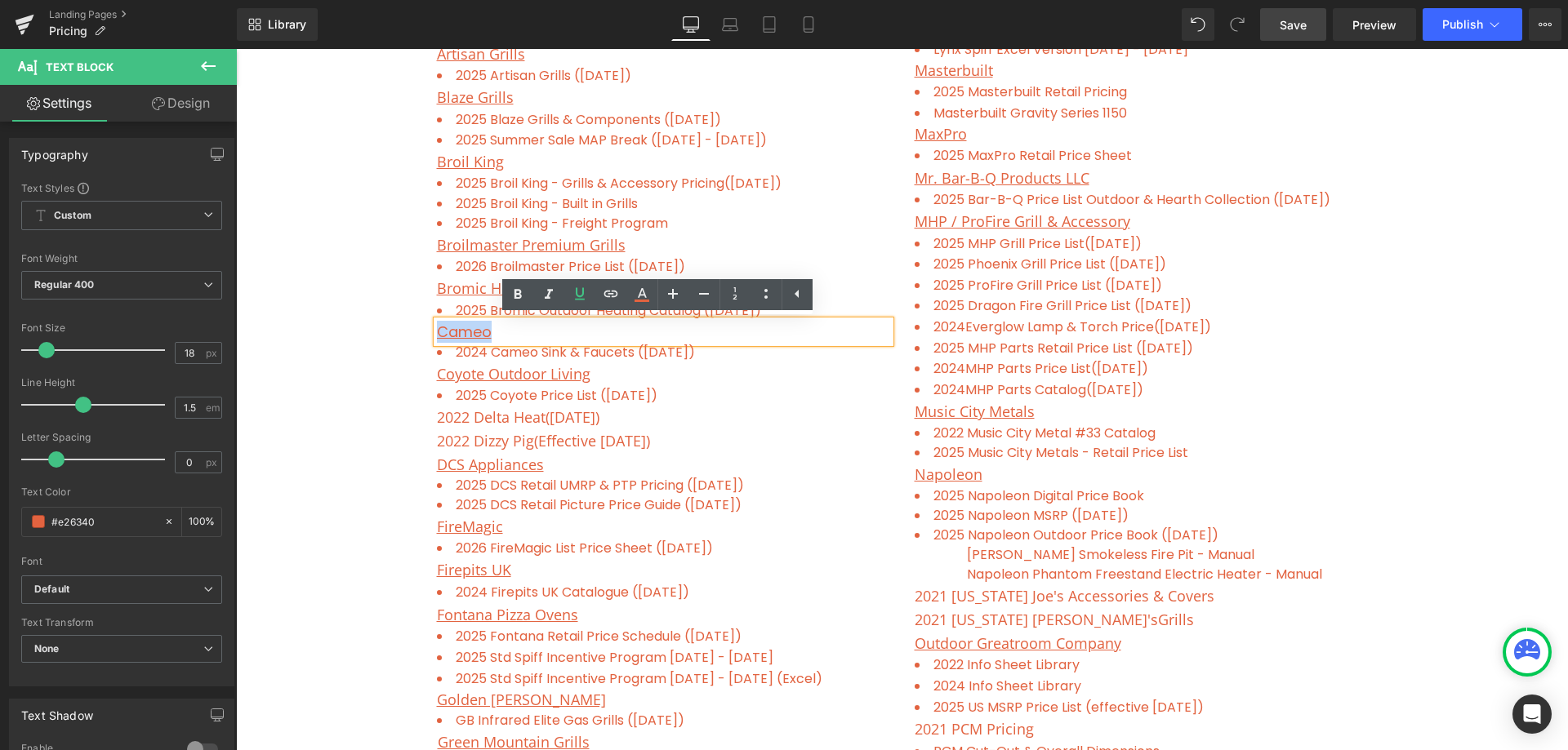
drag, startPoint x: 506, startPoint y: 332, endPoint x: 432, endPoint y: 326, distance: 74.2
click at [437, 326] on p "Cameo" at bounding box center [663, 332] width 454 height 22
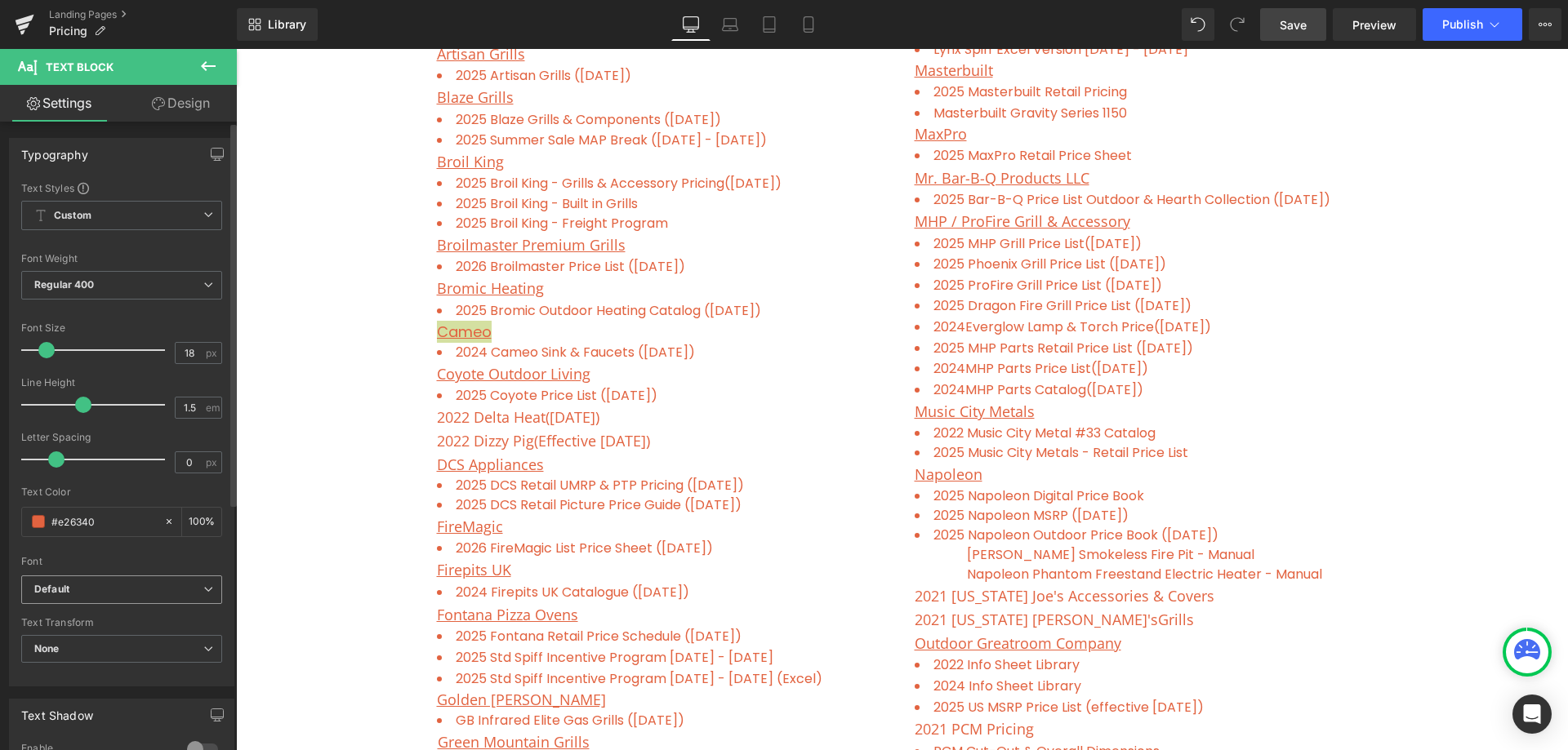
click at [185, 589] on b "Default" at bounding box center [119, 590] width 169 height 13
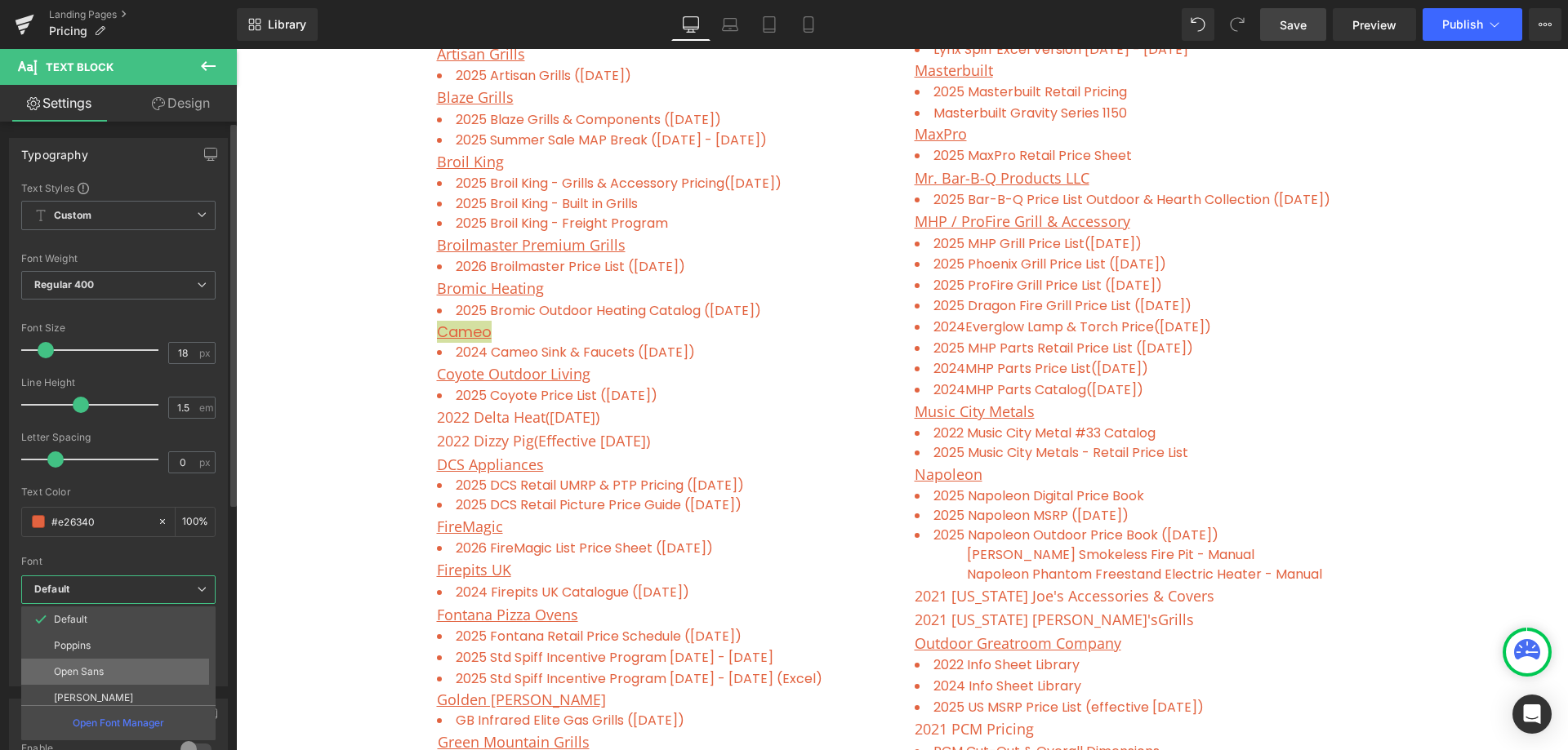
click at [88, 672] on p "Open Sans" at bounding box center [78, 672] width 50 height 12
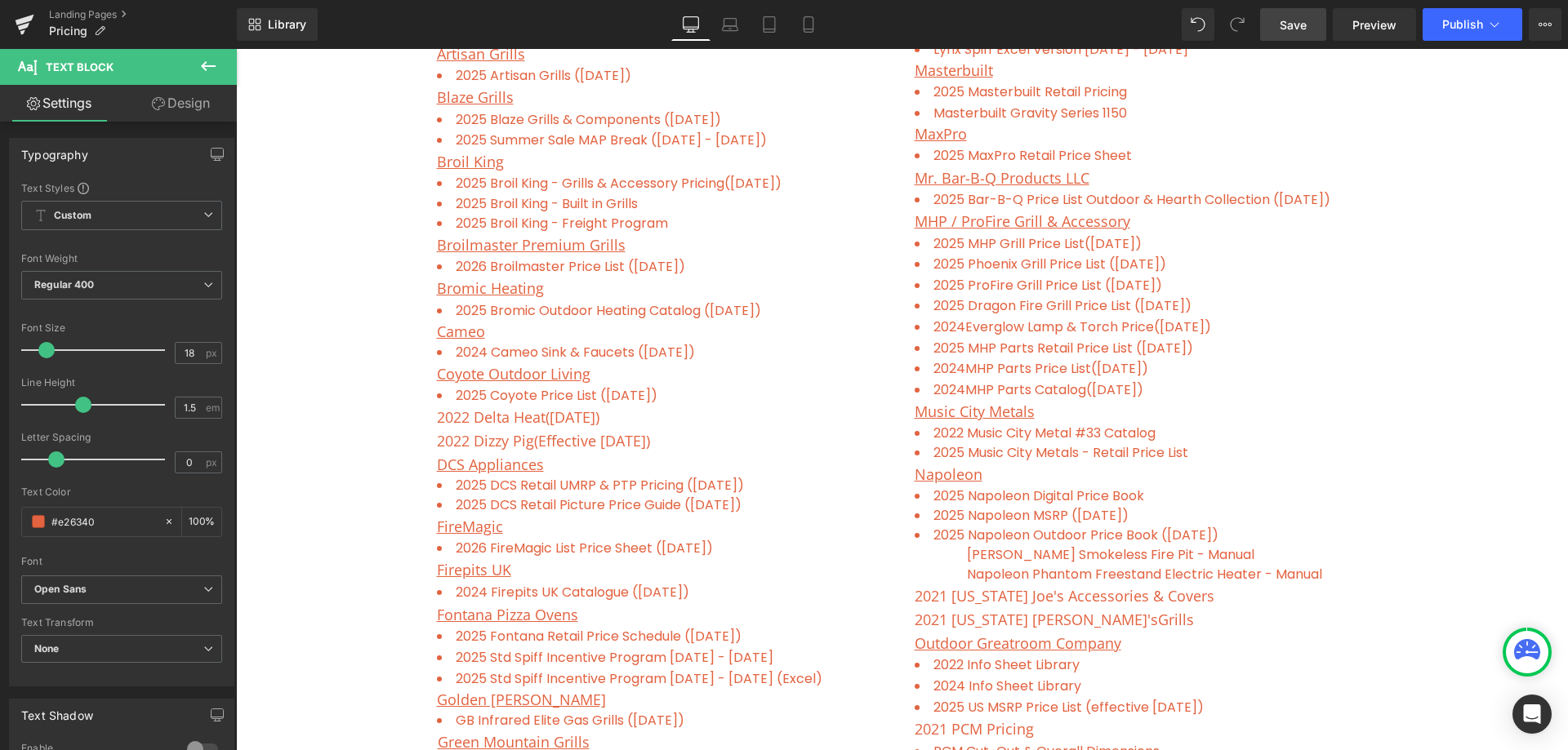
click at [294, 427] on div "Freight Program ( updated on [DATE] ) Contractor Discount List Text Block Row P…" at bounding box center [902, 665] width 1332 height 1927
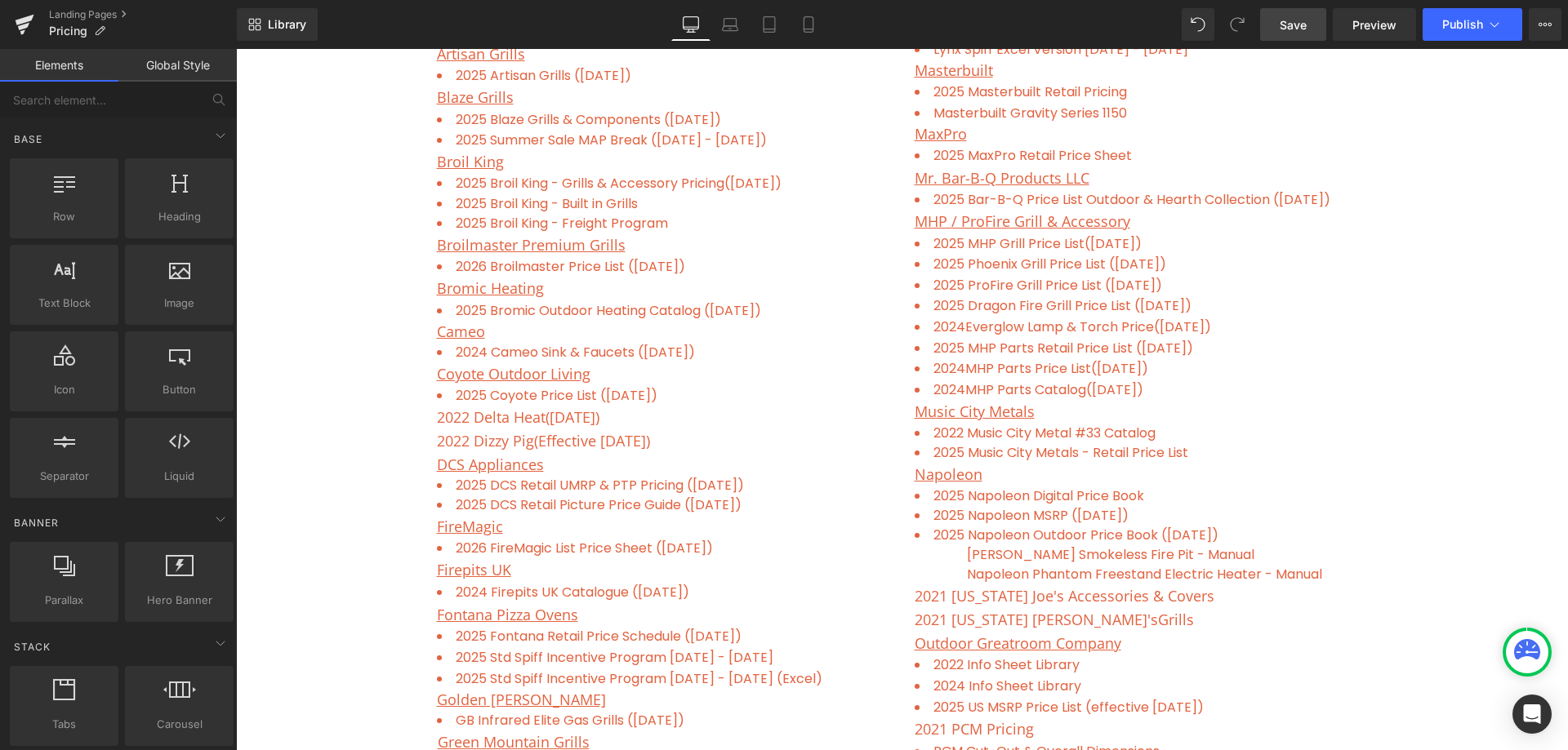
click at [1299, 20] on span "Save" at bounding box center [1293, 24] width 27 height 17
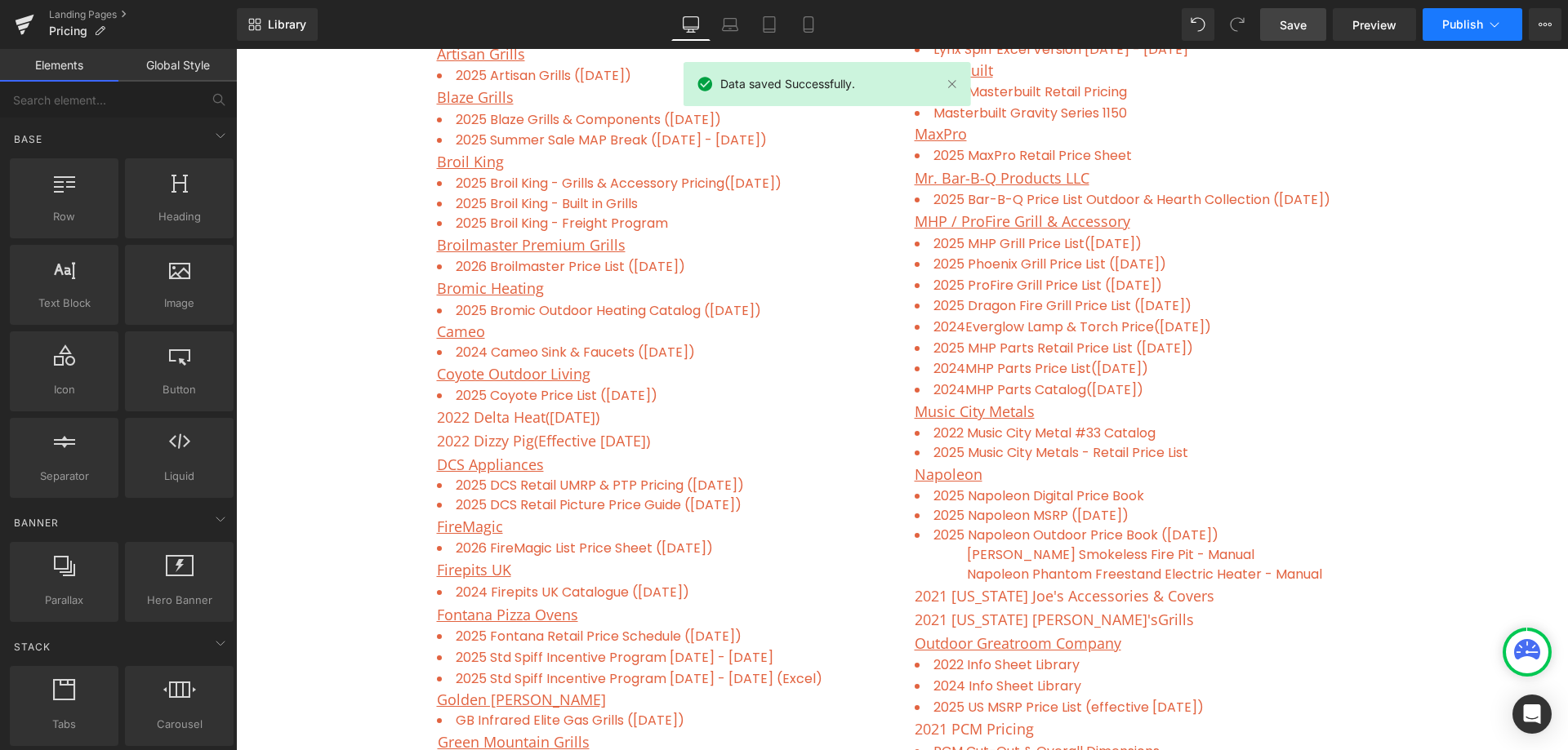
click at [1461, 27] on span "Publish" at bounding box center [1462, 24] width 40 height 13
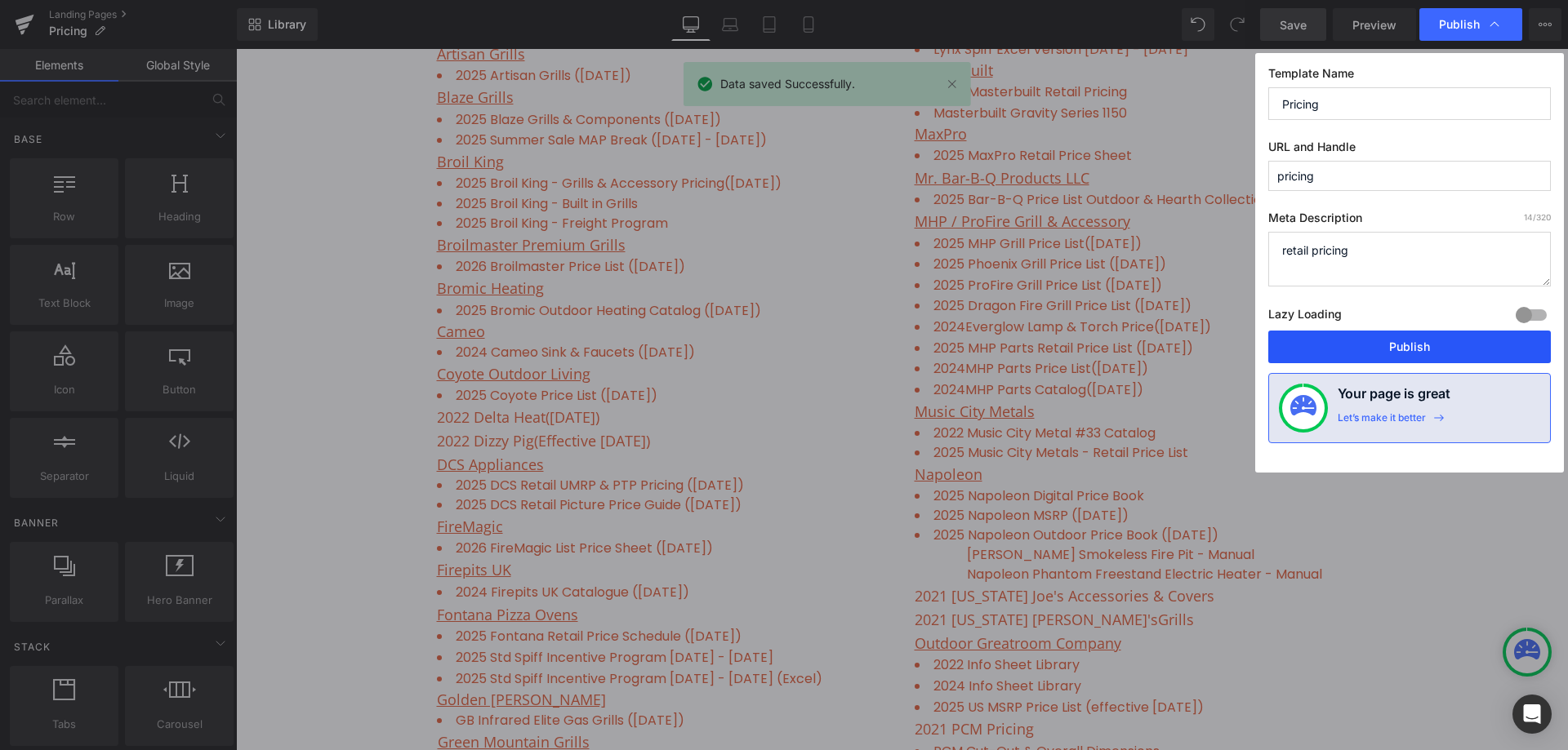
click at [1381, 342] on button "Publish" at bounding box center [1409, 346] width 282 height 33
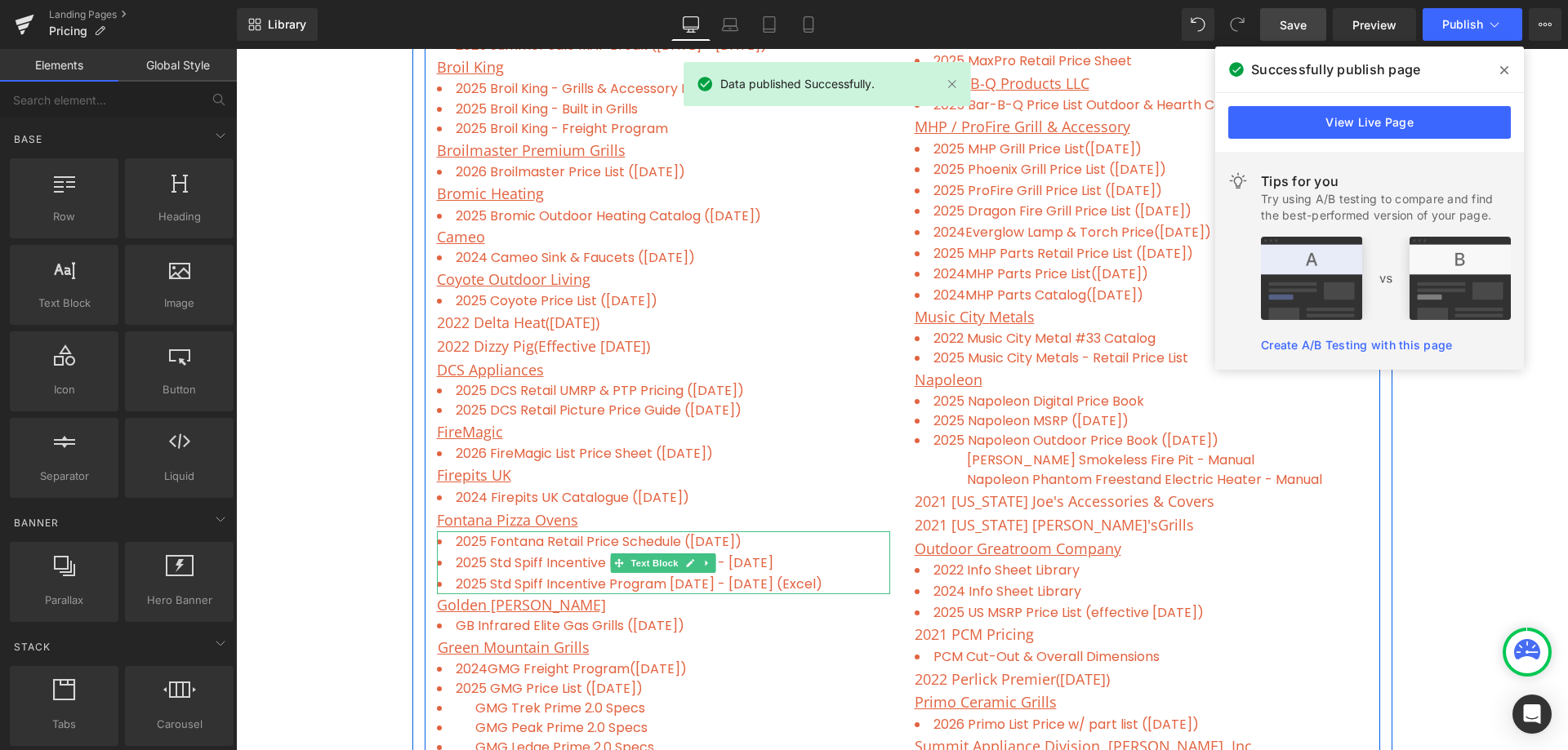
scroll to position [817, 0]
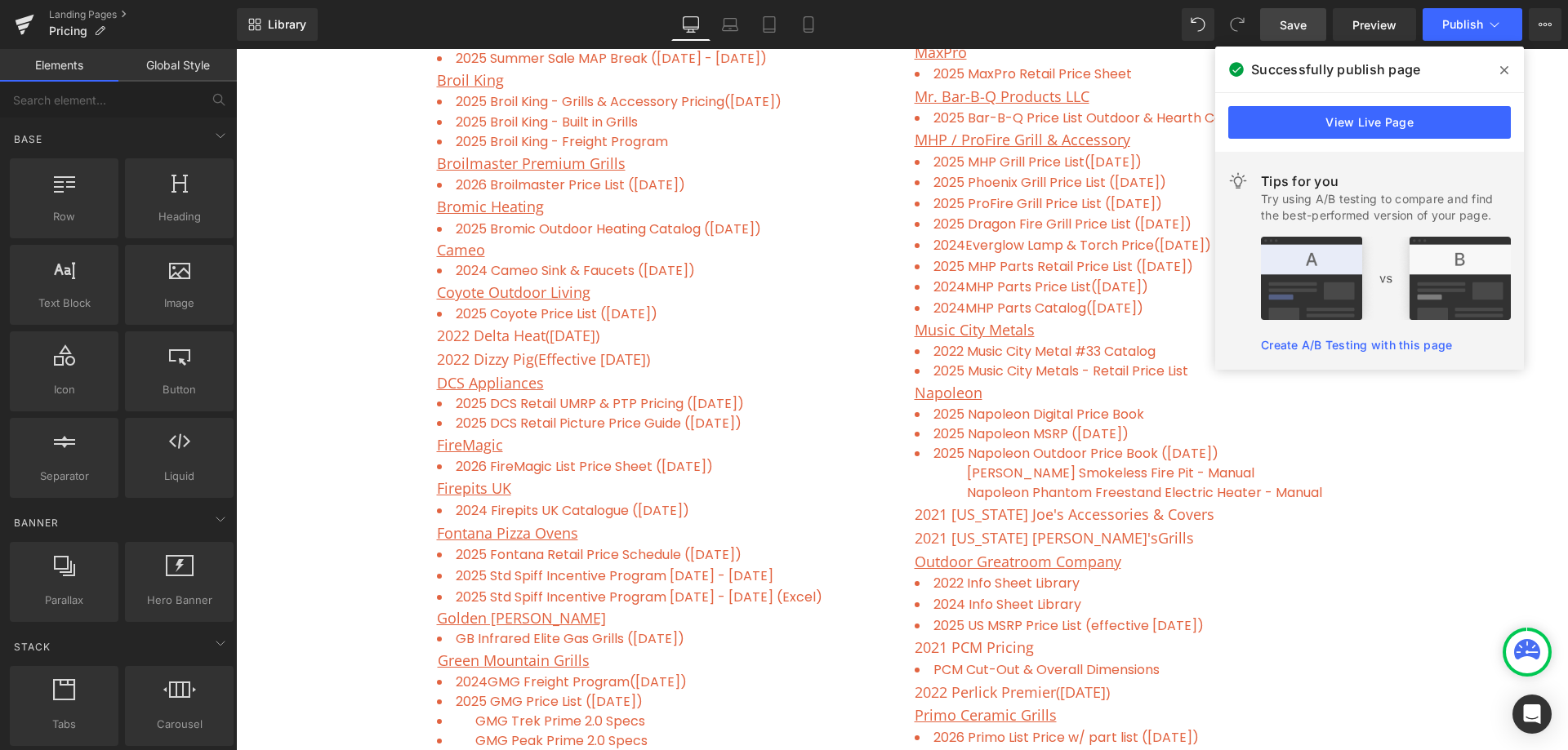
drag, startPoint x: 1506, startPoint y: 68, endPoint x: 1266, endPoint y: 21, distance: 244.6
click at [1506, 68] on icon at bounding box center [1504, 70] width 8 height 8
